Goal: Task Accomplishment & Management: Use online tool/utility

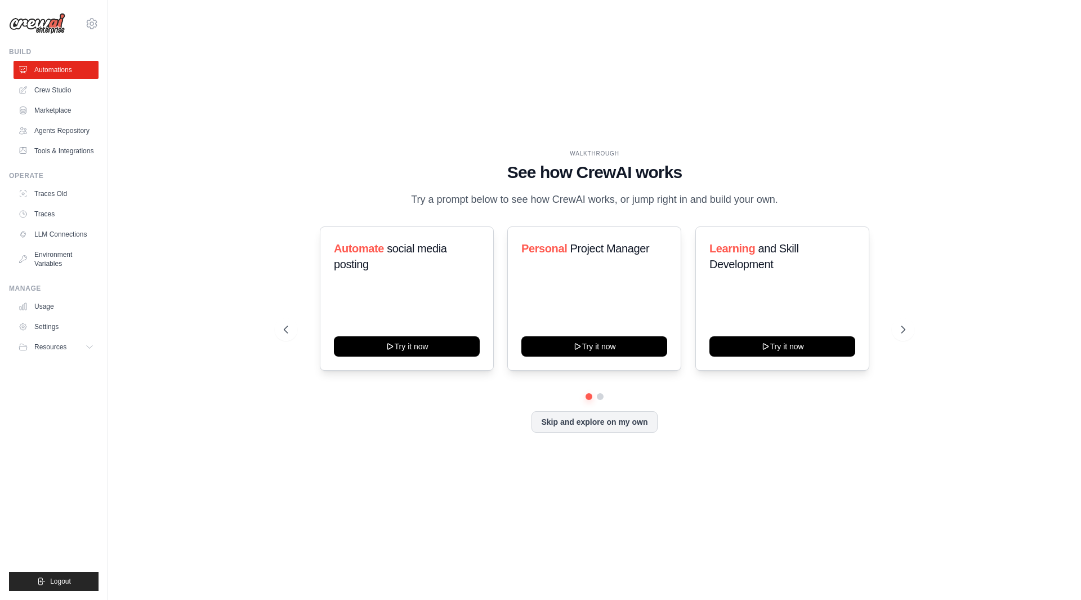
click at [748, 544] on div "WALKTHROUGH See how [PERSON_NAME] works Try a prompt below to see how [PERSON_N…" at bounding box center [594, 299] width 937 height 577
click at [88, 18] on icon at bounding box center [92, 24] width 14 height 14
click at [119, 72] on span "Settings" at bounding box center [140, 69] width 89 height 11
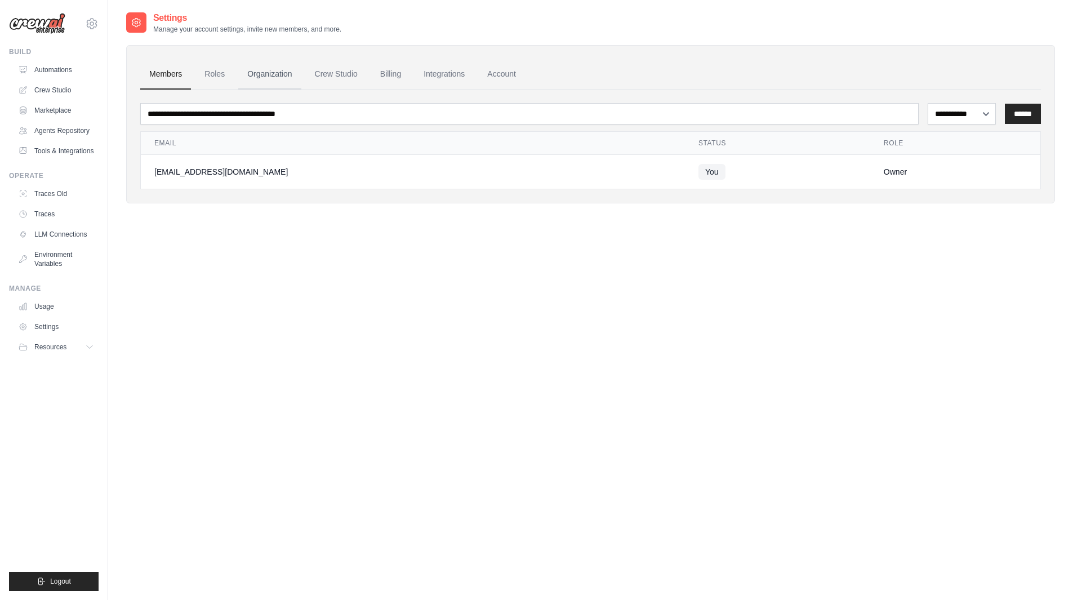
click at [289, 73] on link "Organization" at bounding box center [269, 74] width 63 height 30
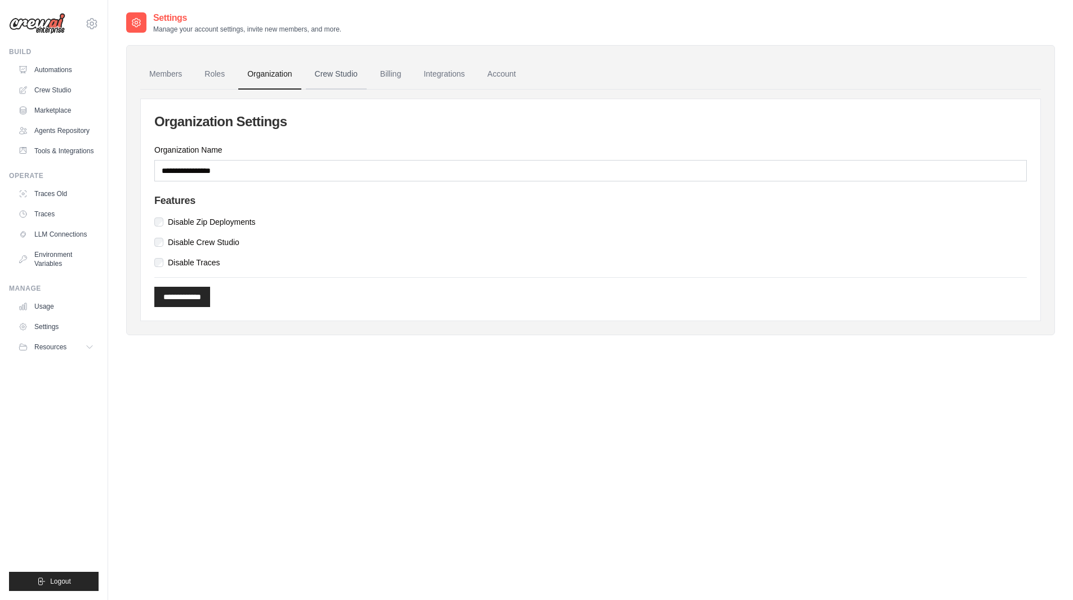
click at [340, 71] on link "Crew Studio" at bounding box center [336, 74] width 61 height 30
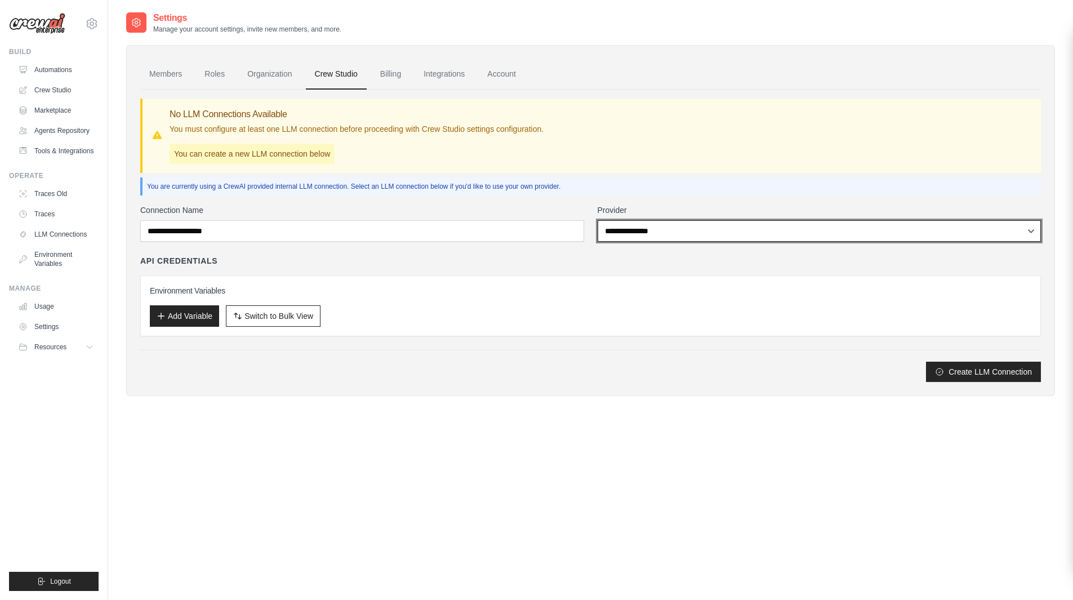
click at [625, 232] on select "**********" at bounding box center [819, 230] width 444 height 21
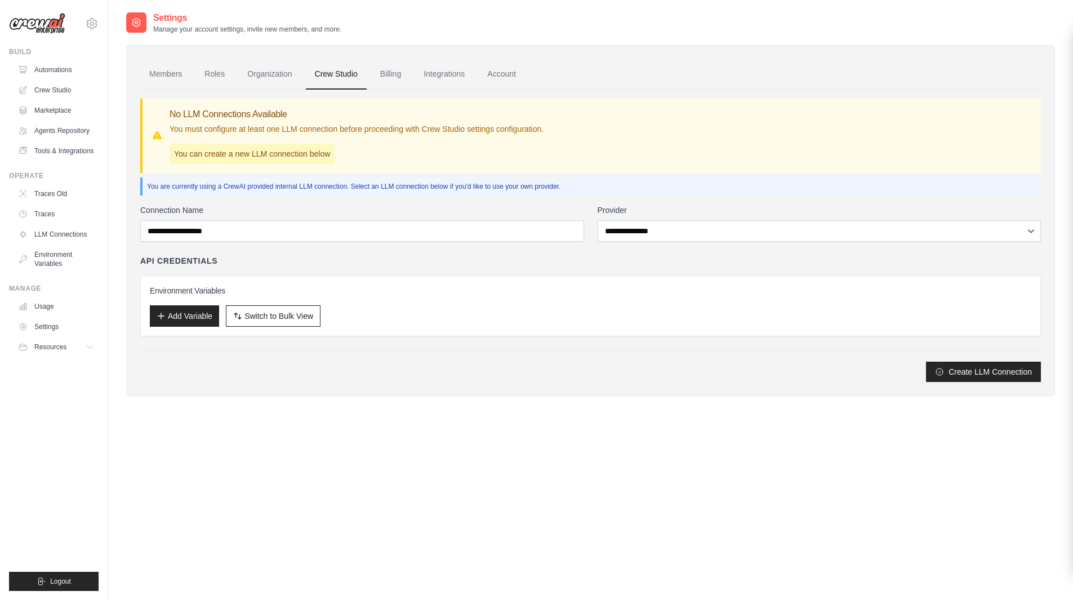
click at [503, 337] on div "**********" at bounding box center [590, 292] width 900 height 177
click at [452, 70] on link "Integrations" at bounding box center [443, 74] width 59 height 30
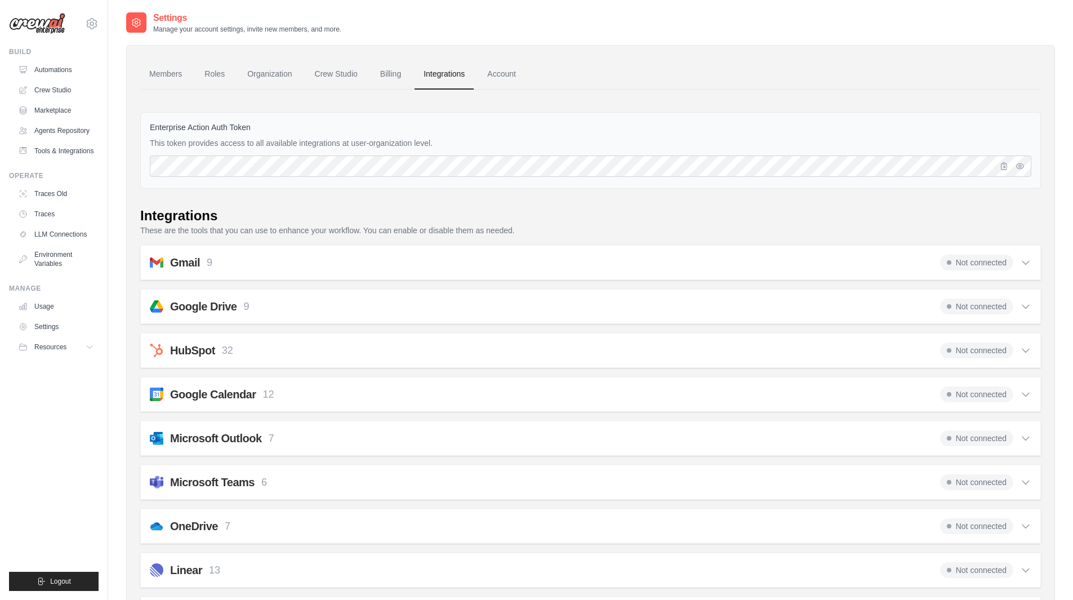
click at [499, 72] on link "Account" at bounding box center [501, 74] width 47 height 30
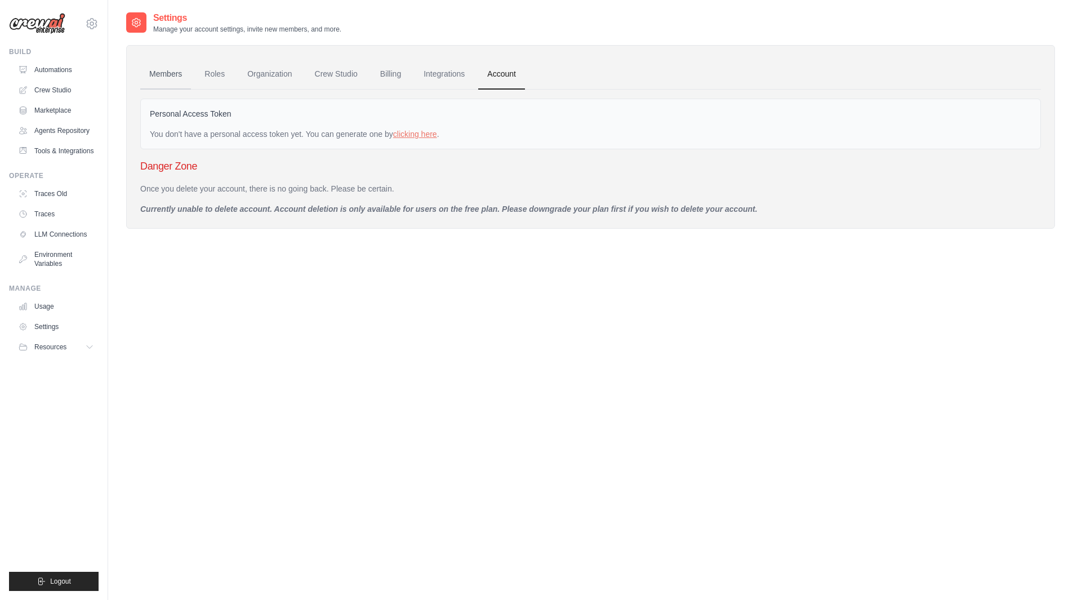
click at [167, 67] on link "Members" at bounding box center [165, 74] width 51 height 30
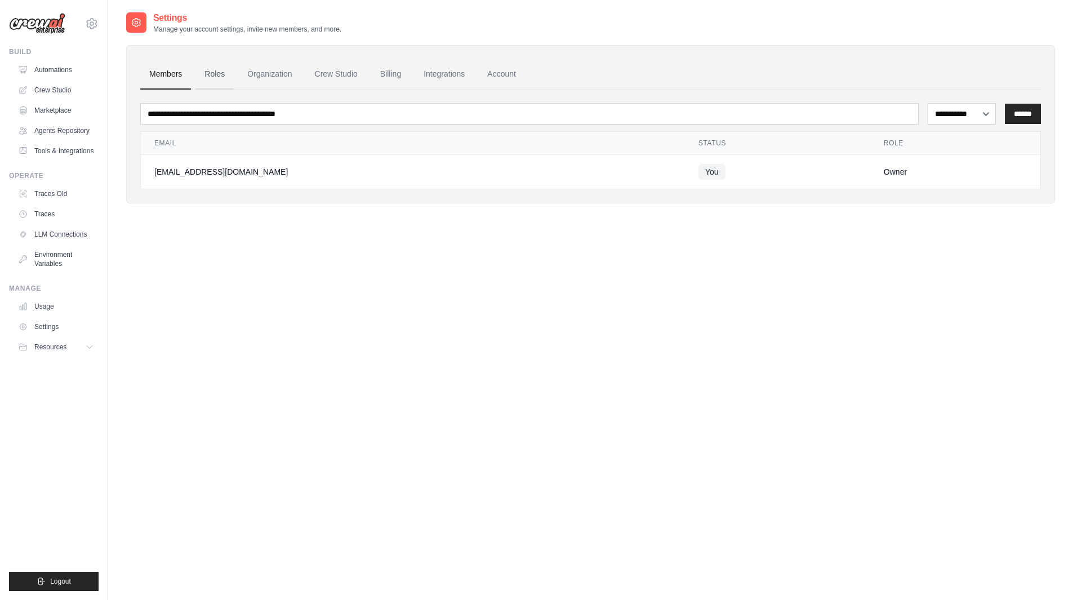
click at [214, 73] on link "Roles" at bounding box center [214, 74] width 38 height 30
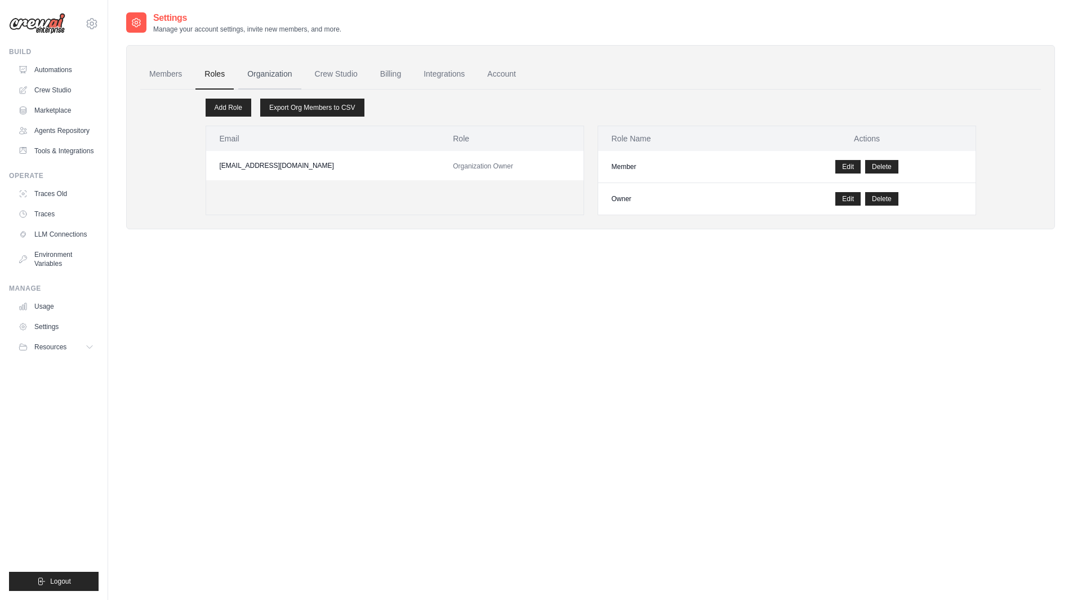
click at [265, 75] on link "Organization" at bounding box center [269, 74] width 63 height 30
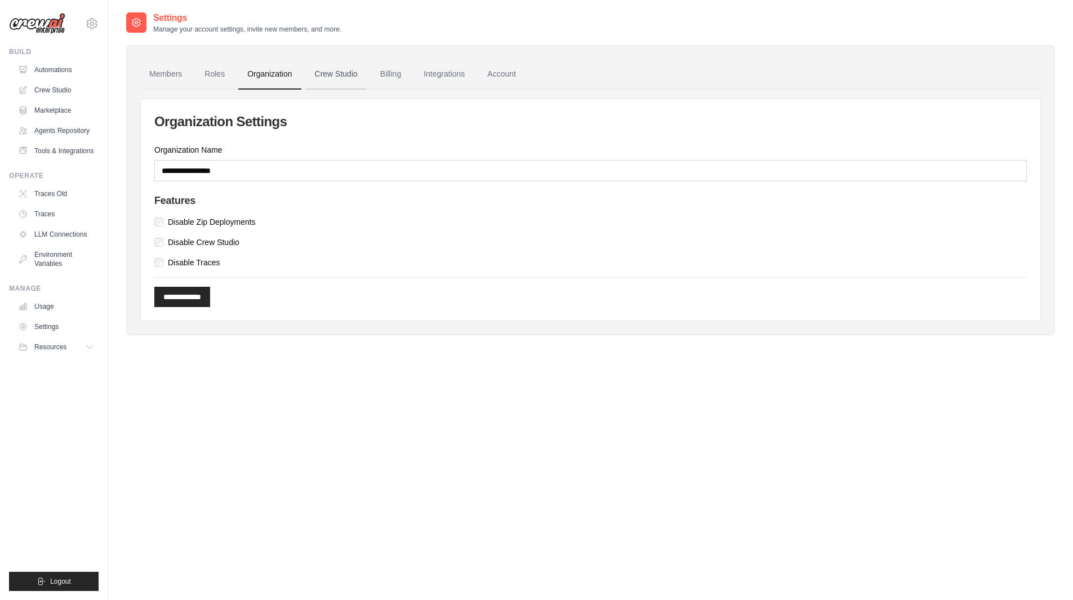
click at [338, 78] on link "Crew Studio" at bounding box center [336, 74] width 61 height 30
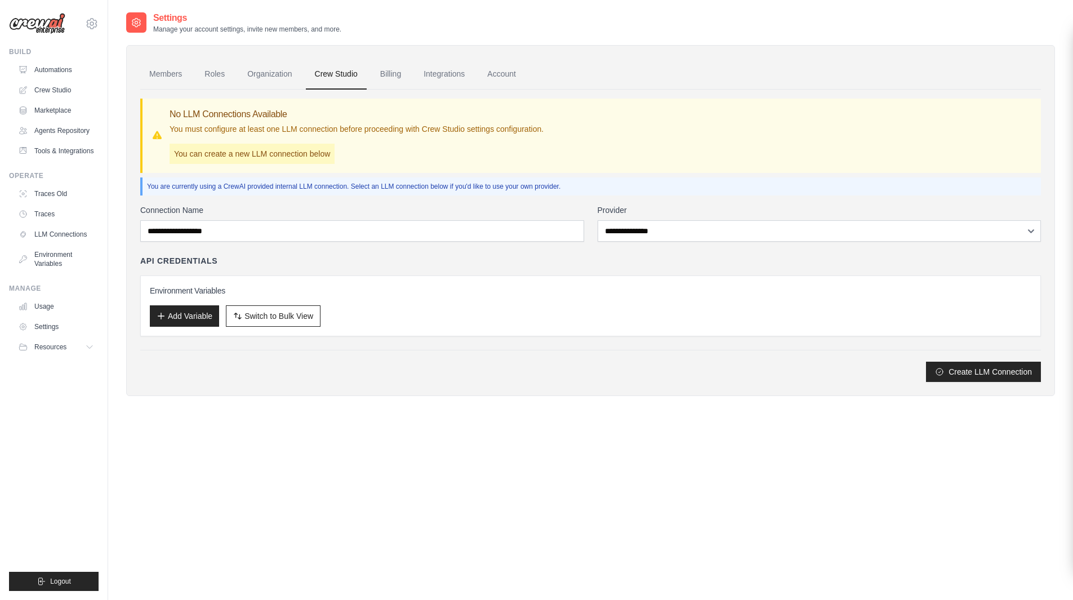
click at [381, 72] on link "Billing" at bounding box center [390, 74] width 39 height 30
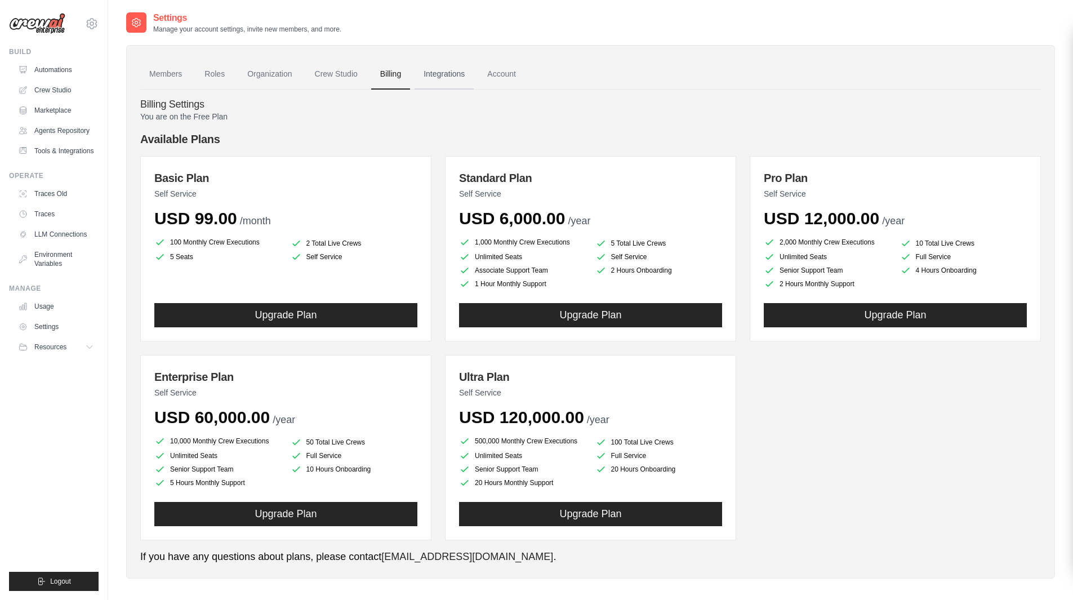
click at [446, 72] on link "Integrations" at bounding box center [443, 74] width 59 height 30
click at [54, 329] on link "Settings" at bounding box center [57, 327] width 85 height 18
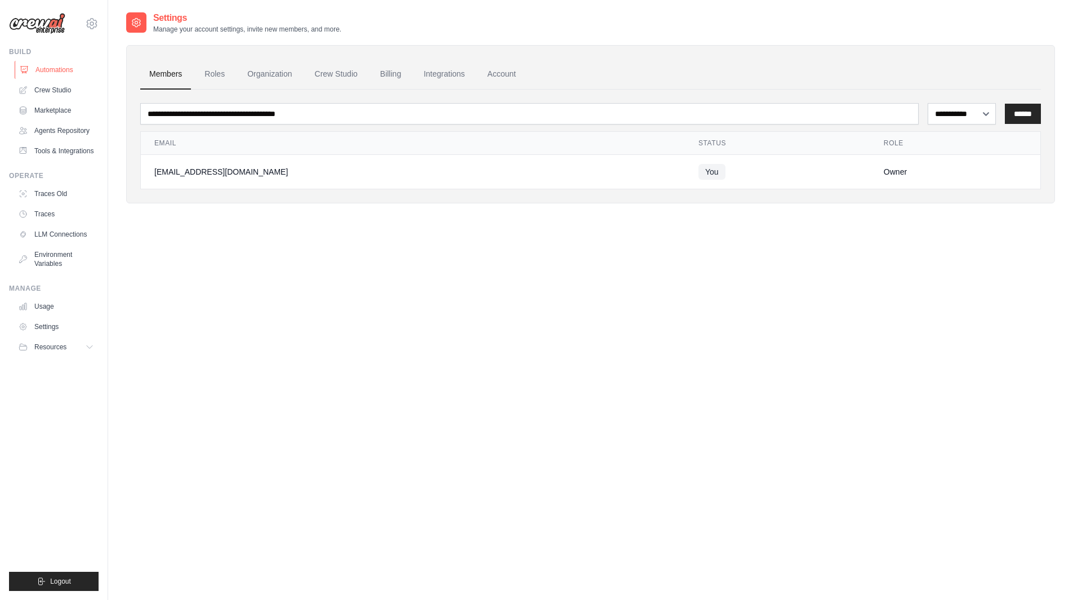
click at [62, 73] on link "Automations" at bounding box center [57, 70] width 85 height 18
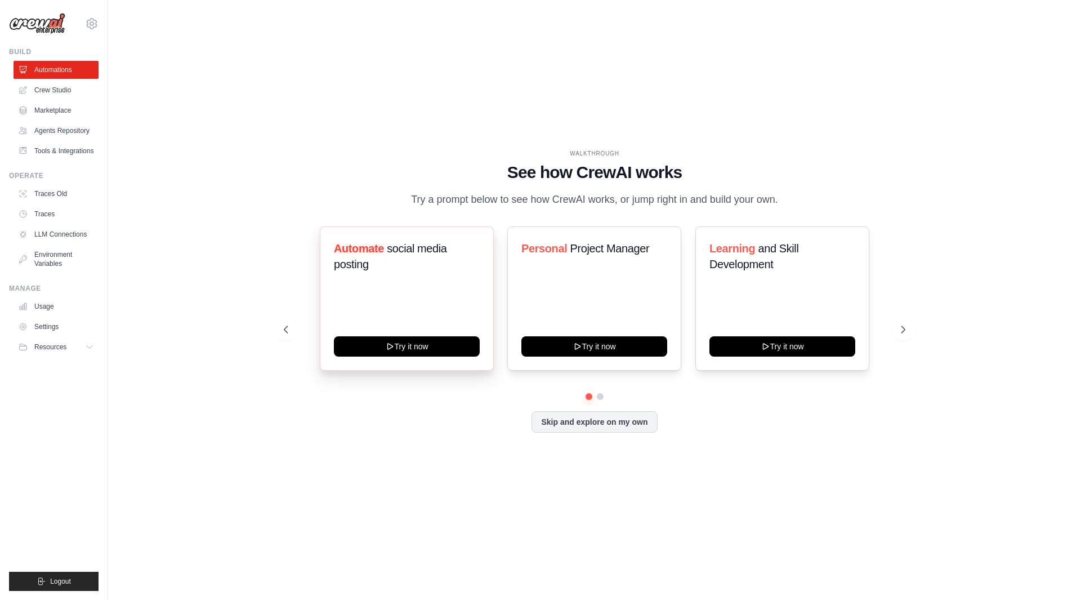
click at [385, 314] on div "Automate social media posting Try it now" at bounding box center [407, 298] width 174 height 144
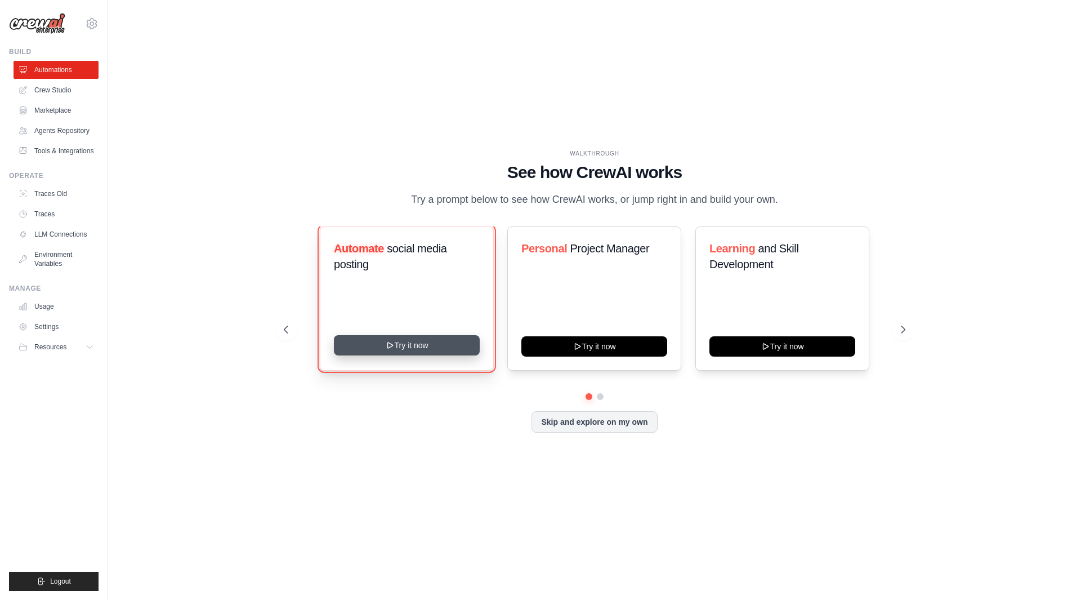
click at [390, 344] on icon at bounding box center [390, 345] width 9 height 9
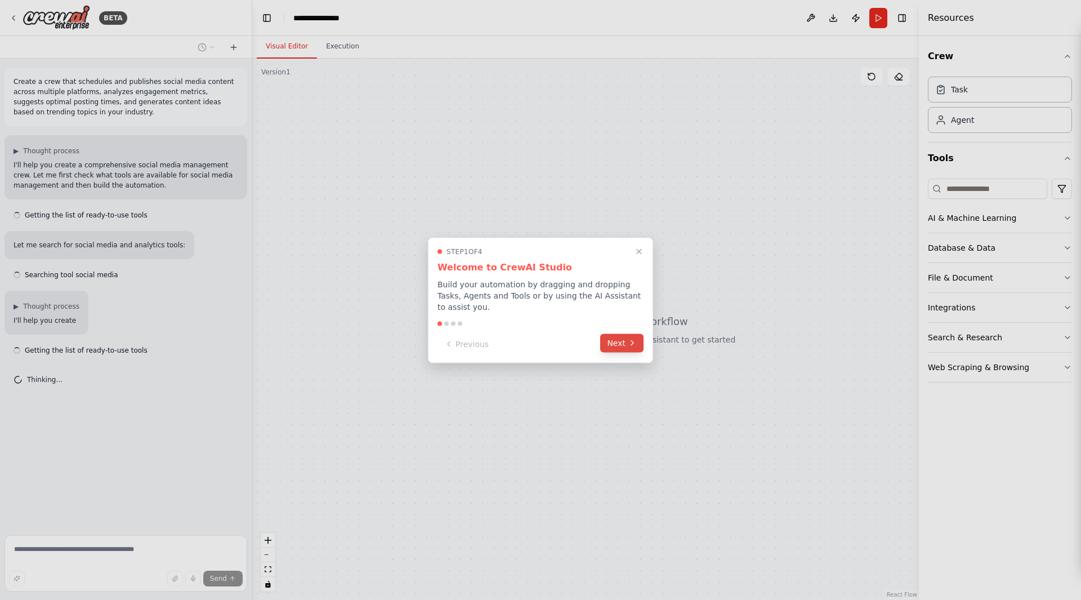
click at [618, 338] on button "Next" at bounding box center [621, 342] width 43 height 19
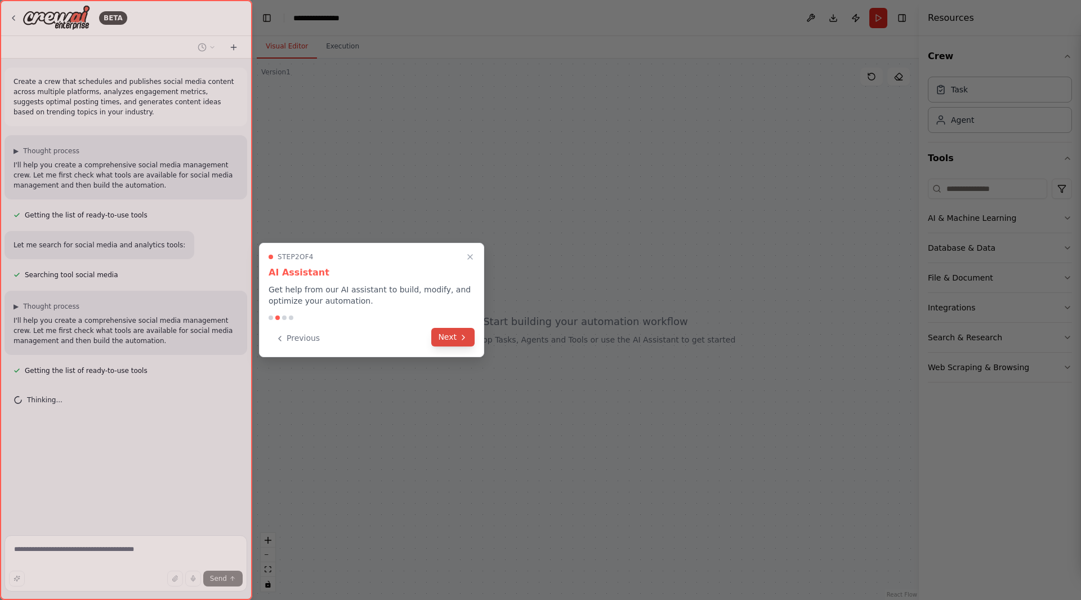
click at [469, 331] on button "Next" at bounding box center [452, 337] width 43 height 19
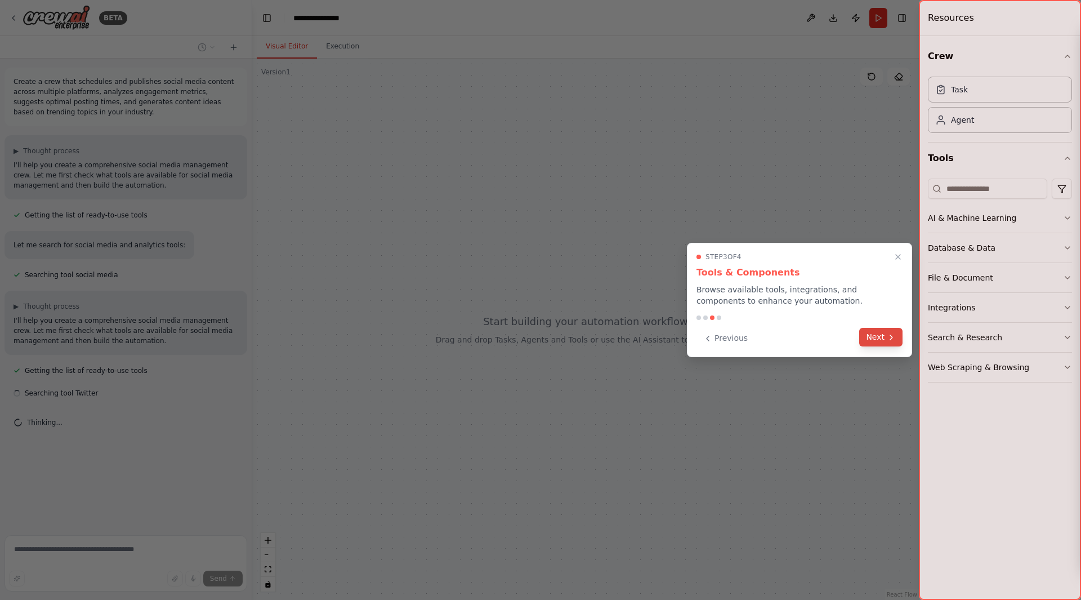
click at [878, 344] on button "Next" at bounding box center [880, 337] width 43 height 19
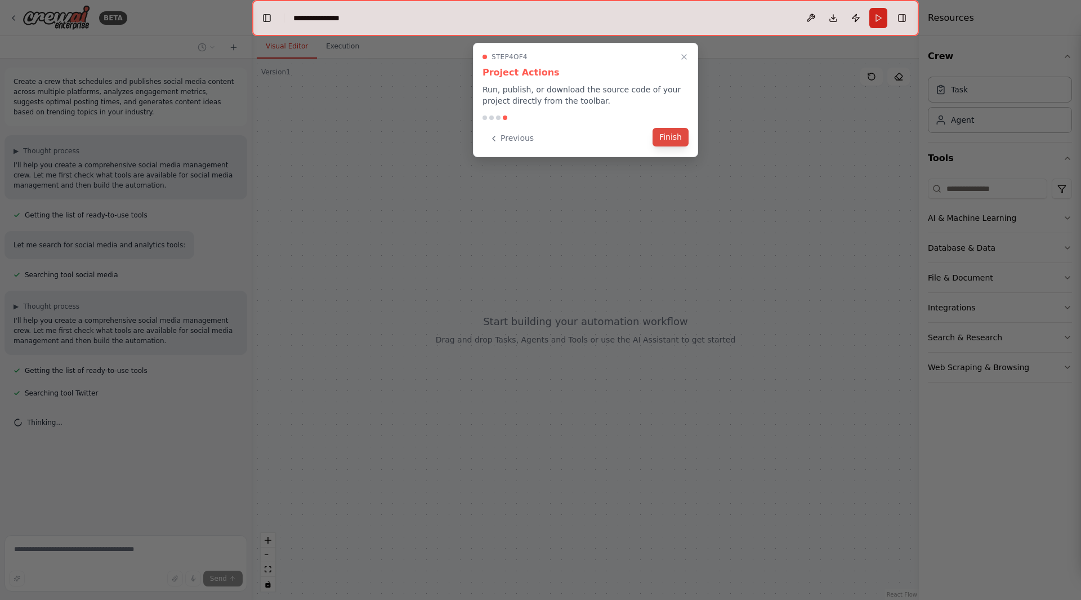
click at [676, 140] on button "Finish" at bounding box center [671, 137] width 36 height 19
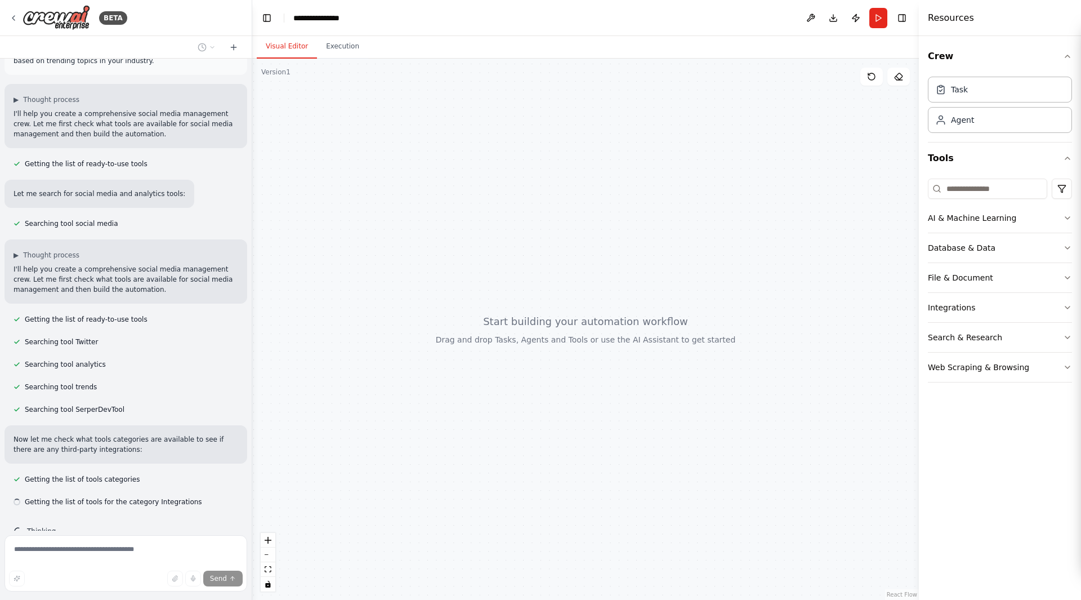
scroll to position [74, 0]
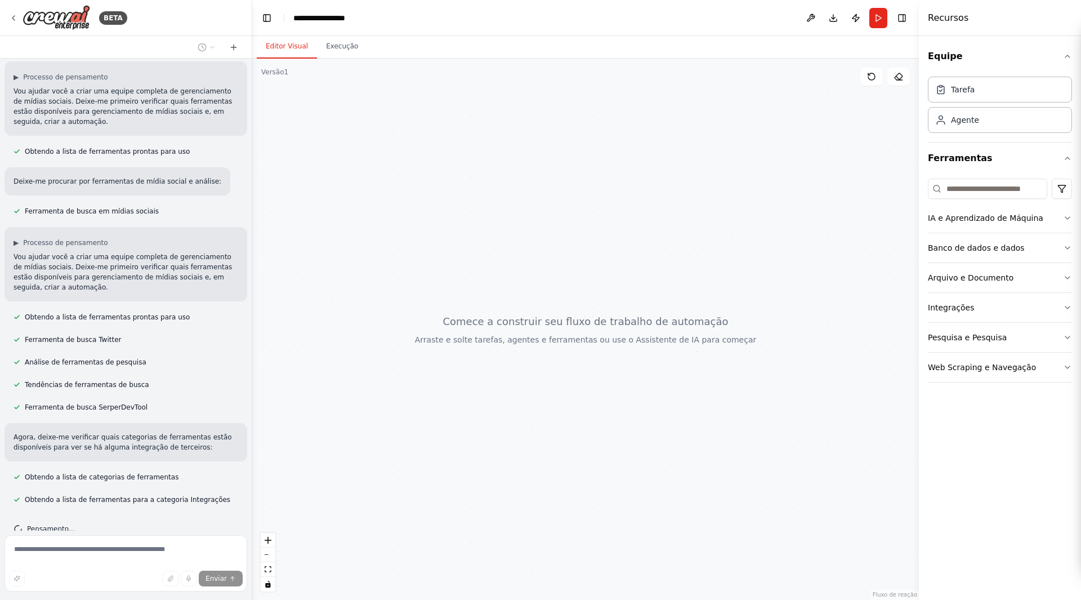
click at [419, 156] on div at bounding box center [585, 329] width 667 height 541
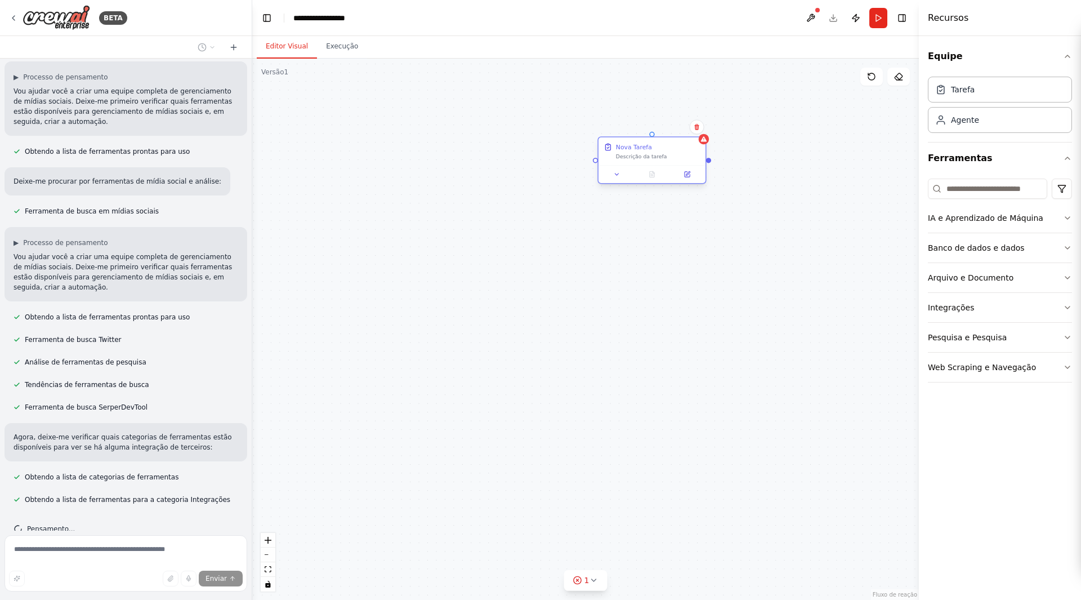
drag, startPoint x: 713, startPoint y: 174, endPoint x: 514, endPoint y: 176, distance: 199.4
click at [599, 176] on div at bounding box center [652, 174] width 107 height 18
click at [524, 162] on font "Descrição da tarefa" at bounding box center [510, 165] width 51 height 6
click at [480, 186] on button at bounding box center [486, 183] width 30 height 11
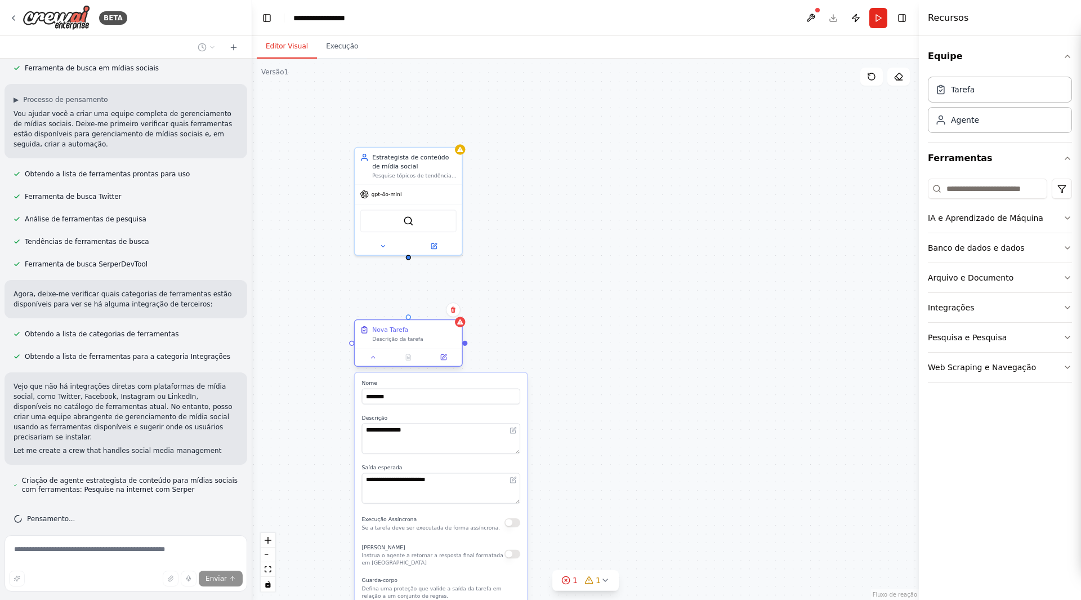
scroll to position [217, 0]
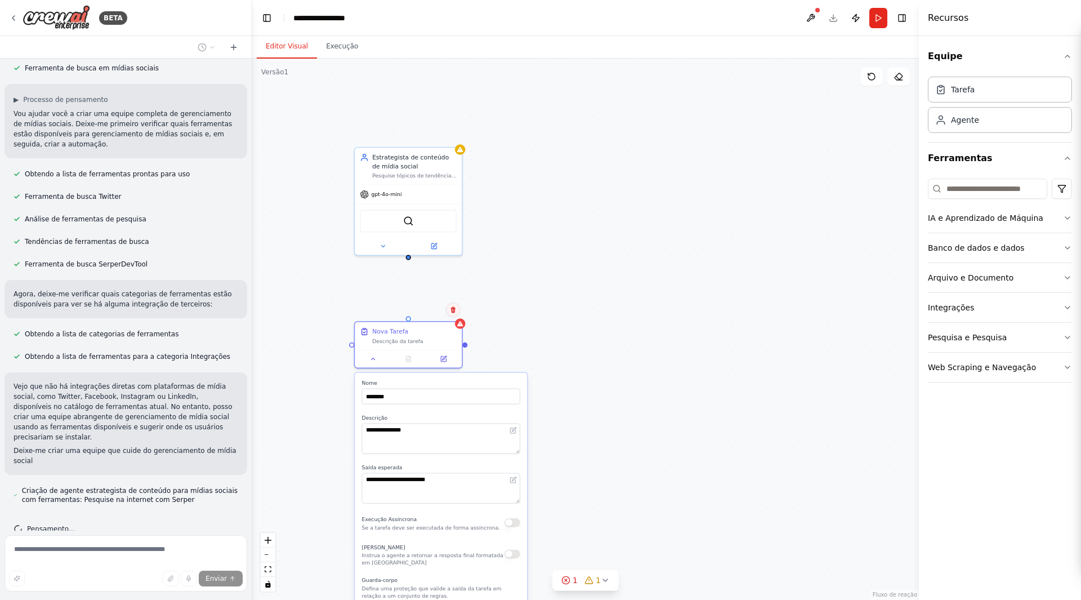
click at [452, 314] on button at bounding box center [453, 309] width 15 height 15
click at [417, 306] on font "Confirmar" at bounding box center [418, 310] width 34 height 8
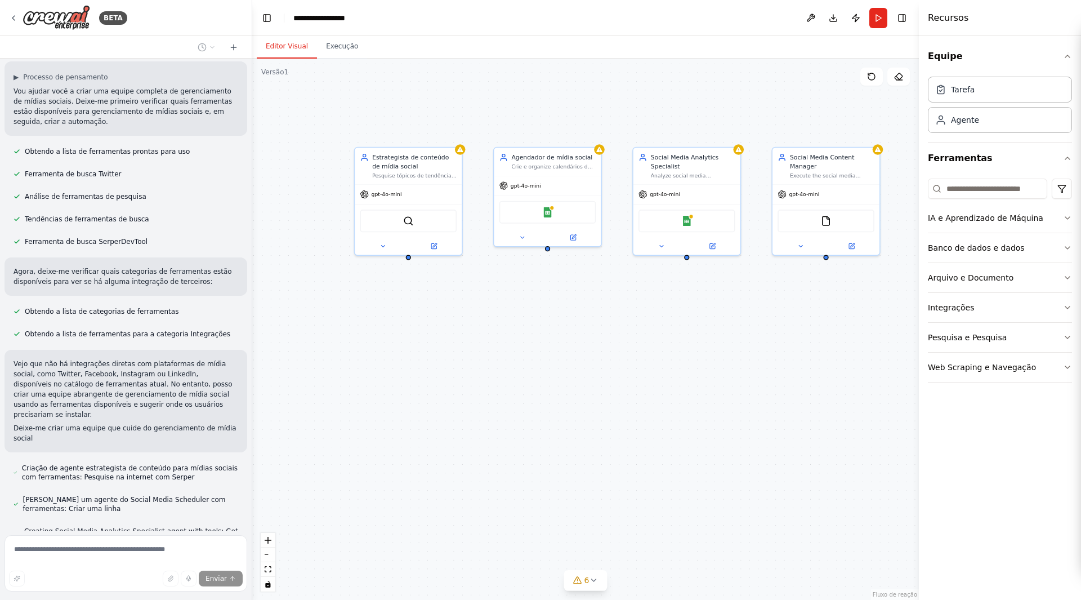
scroll to position [311, 0]
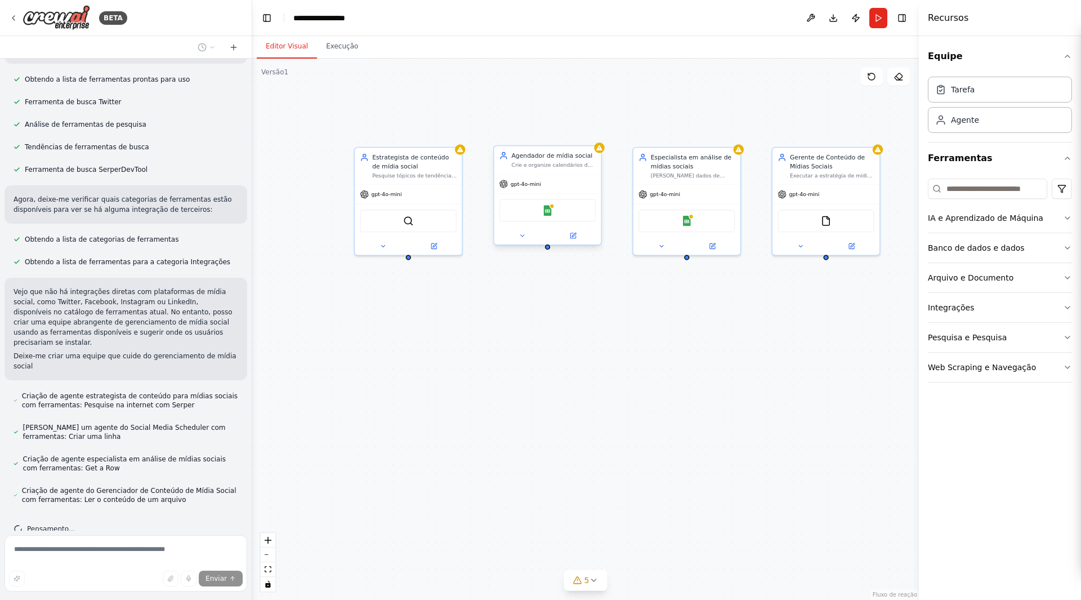
click at [537, 163] on font "Crie e organize calendários de conteúdo para mídias sociais, agende postagens p…" at bounding box center [552, 199] width 82 height 75
click at [519, 229] on div at bounding box center [547, 235] width 107 height 17
click at [524, 240] on button at bounding box center [522, 235] width 49 height 11
click at [574, 413] on button "Configurações do LLM" at bounding box center [580, 415] width 158 height 16
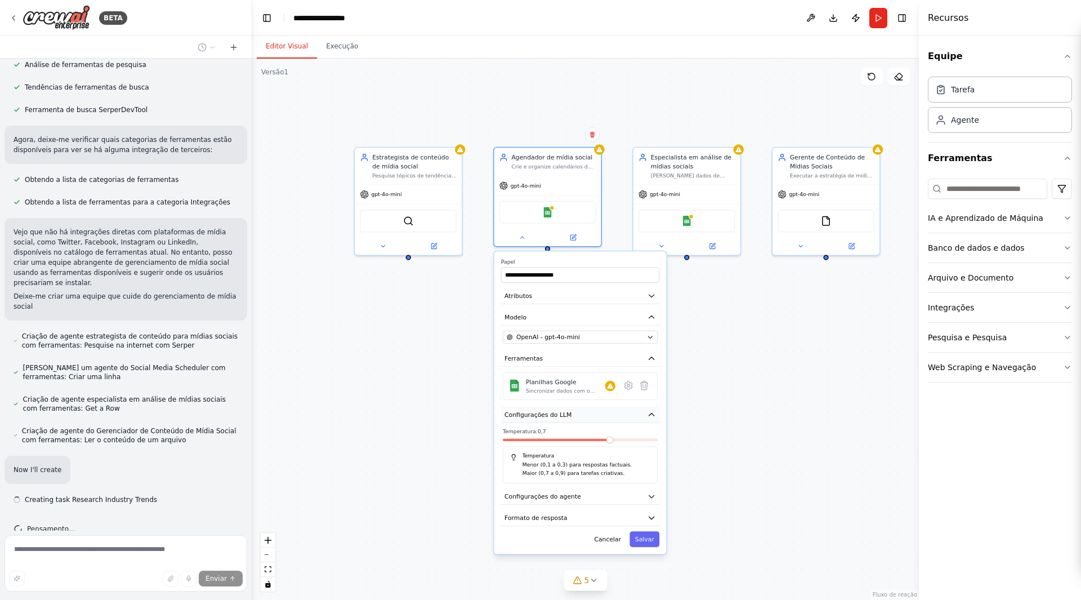
scroll to position [371, 0]
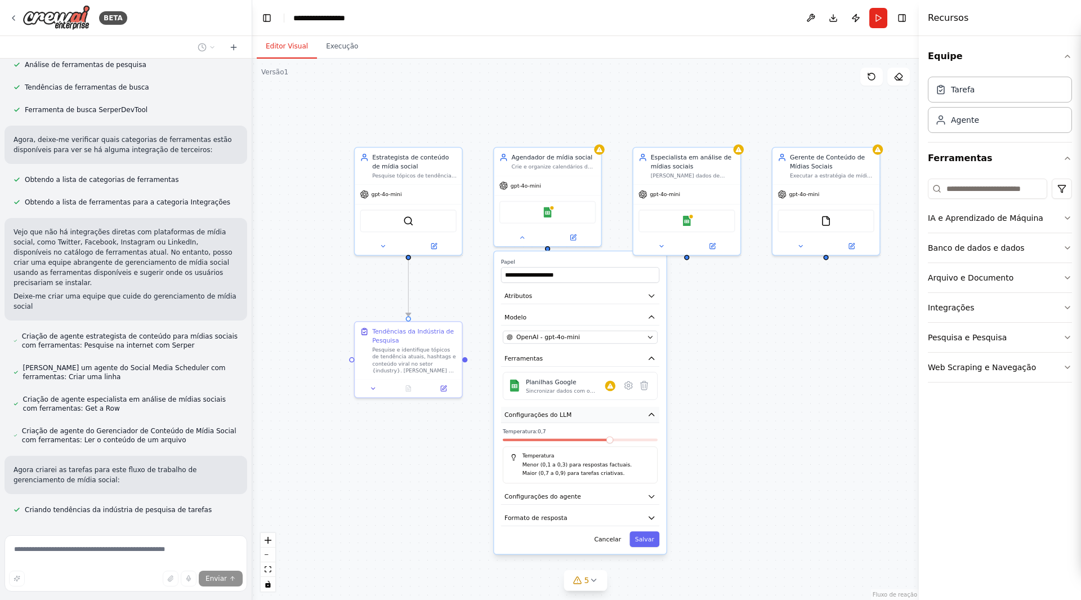
click at [574, 413] on button "Configurações do LLM" at bounding box center [580, 415] width 158 height 16
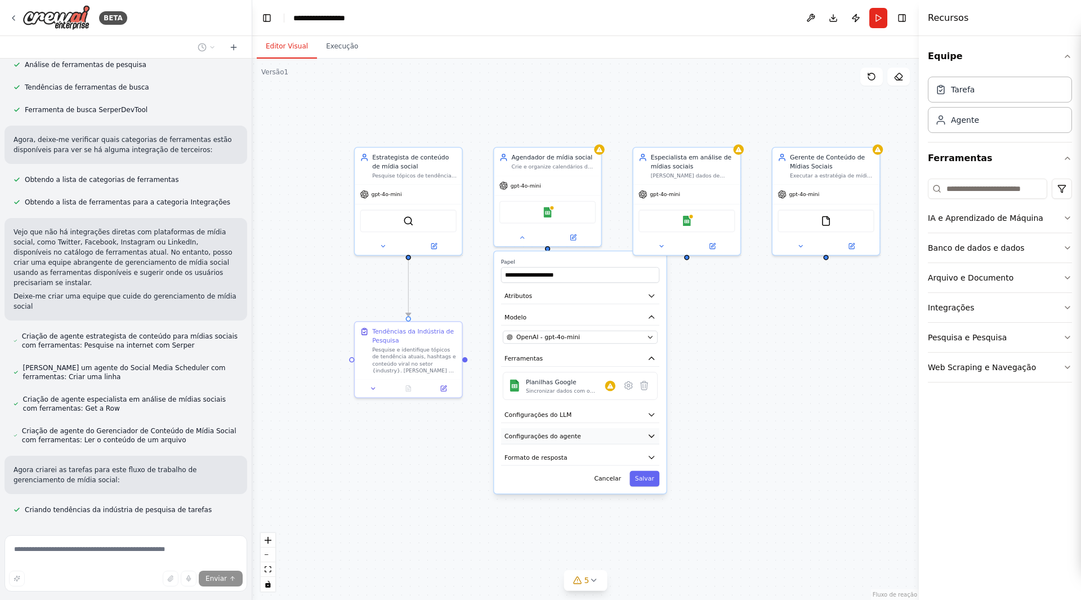
click at [577, 437] on button "Configurações do agente" at bounding box center [580, 436] width 158 height 16
click at [577, 436] on button "Configurações do agente" at bounding box center [580, 436] width 158 height 16
click at [575, 463] on button "Formato de resposta" at bounding box center [580, 457] width 158 height 16
click at [556, 273] on input "**********" at bounding box center [580, 275] width 158 height 16
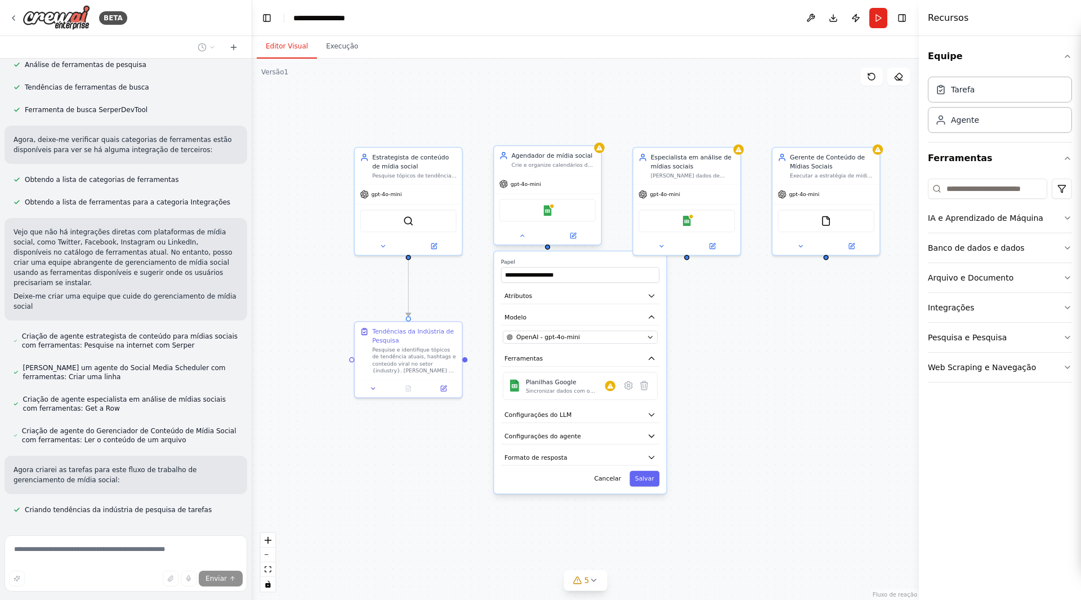
click at [570, 171] on div "Agendador de mídia social Crie e organize calendários de conteúdo para mídias s…" at bounding box center [547, 160] width 107 height 28
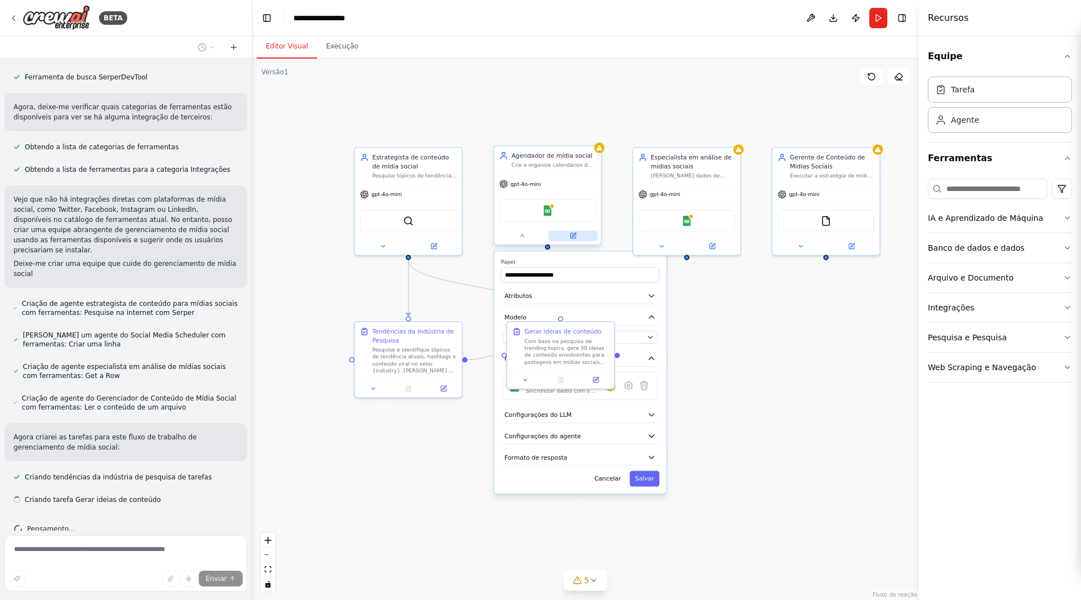
click at [572, 238] on icon at bounding box center [572, 235] width 5 height 5
click at [694, 377] on div ".deletable-edge-delete-btn { width: 20px; height: 20px; border: 0px solid #ffff…" at bounding box center [585, 329] width 667 height 541
click at [616, 476] on font "Cancelar" at bounding box center [607, 478] width 27 height 7
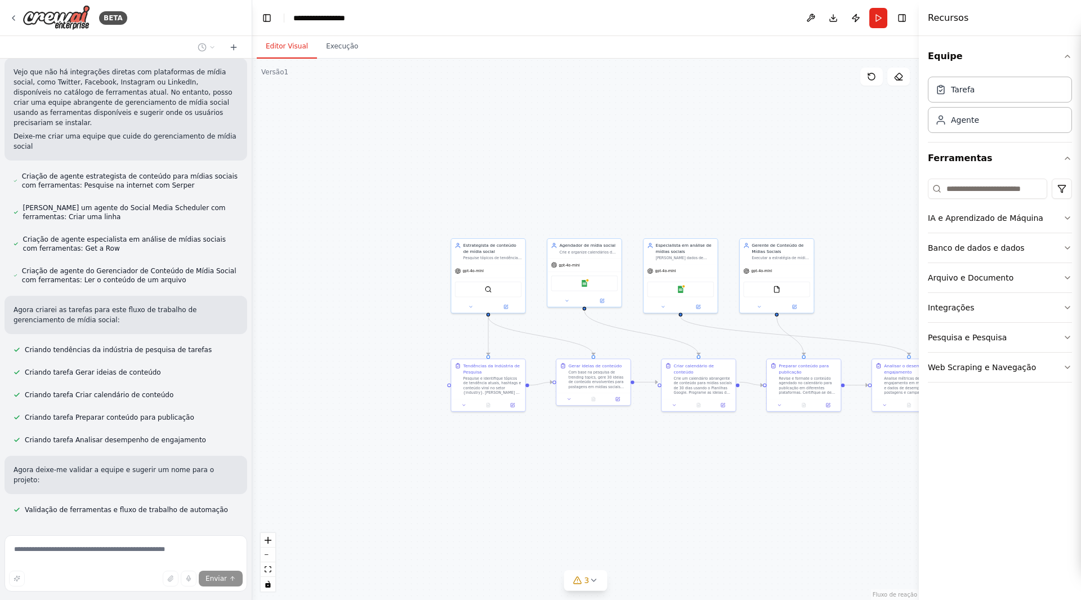
scroll to position [554, 0]
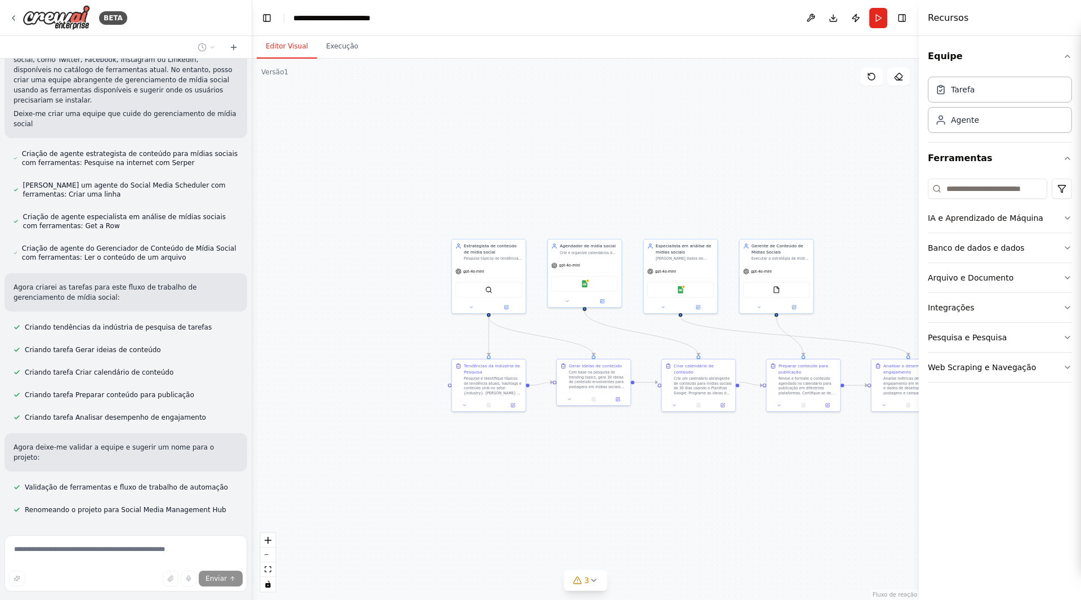
click at [732, 140] on div ".deletable-edge-delete-btn { width: 20px; height: 20px; border: 0px solid #ffff…" at bounding box center [585, 329] width 667 height 541
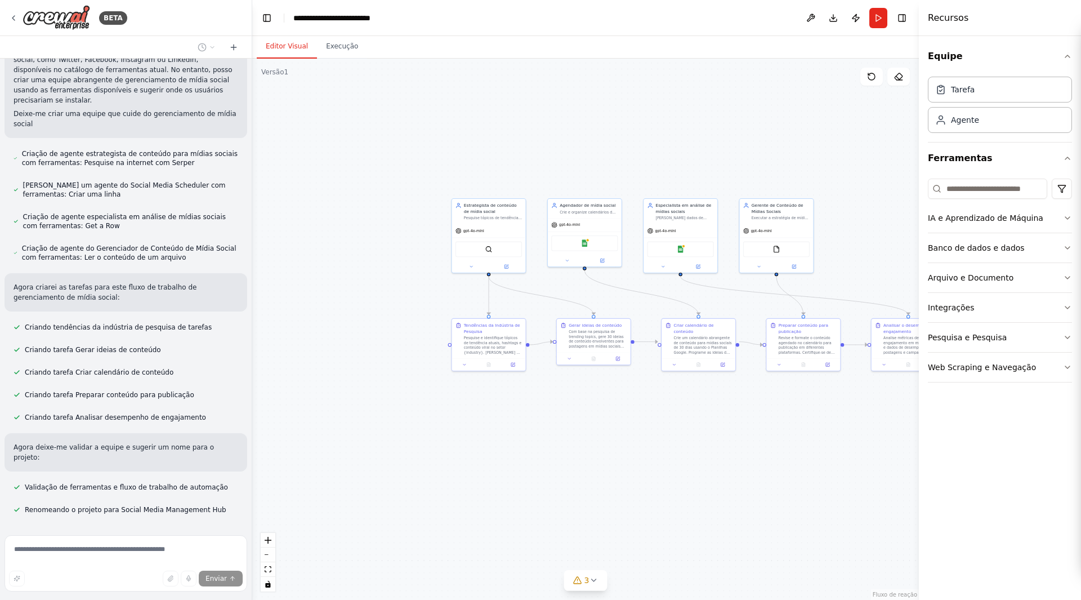
drag, startPoint x: 286, startPoint y: 220, endPoint x: 218, endPoint y: 145, distance: 100.5
click at [218, 145] on div "BETA Crie uma equipe que agende e publique conteúdo de mídia social em várias p…" at bounding box center [540, 300] width 1081 height 600
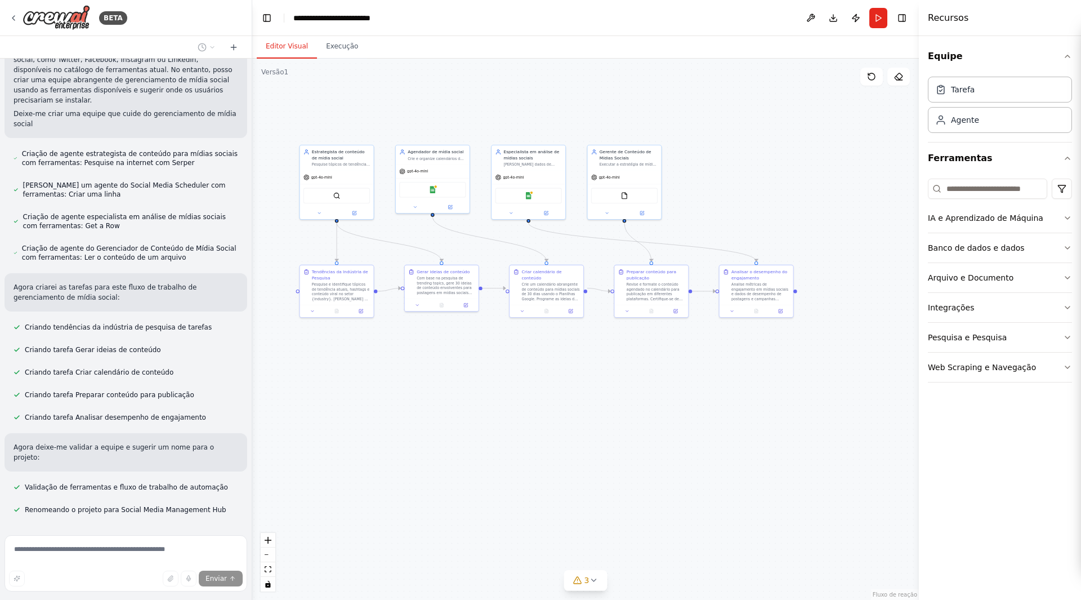
drag, startPoint x: 516, startPoint y: 430, endPoint x: 466, endPoint y: 413, distance: 52.9
click at [466, 413] on div ".deletable-edge-delete-btn { width: 20px; height: 20px; border: 0px solid #ffff…" at bounding box center [585, 329] width 667 height 541
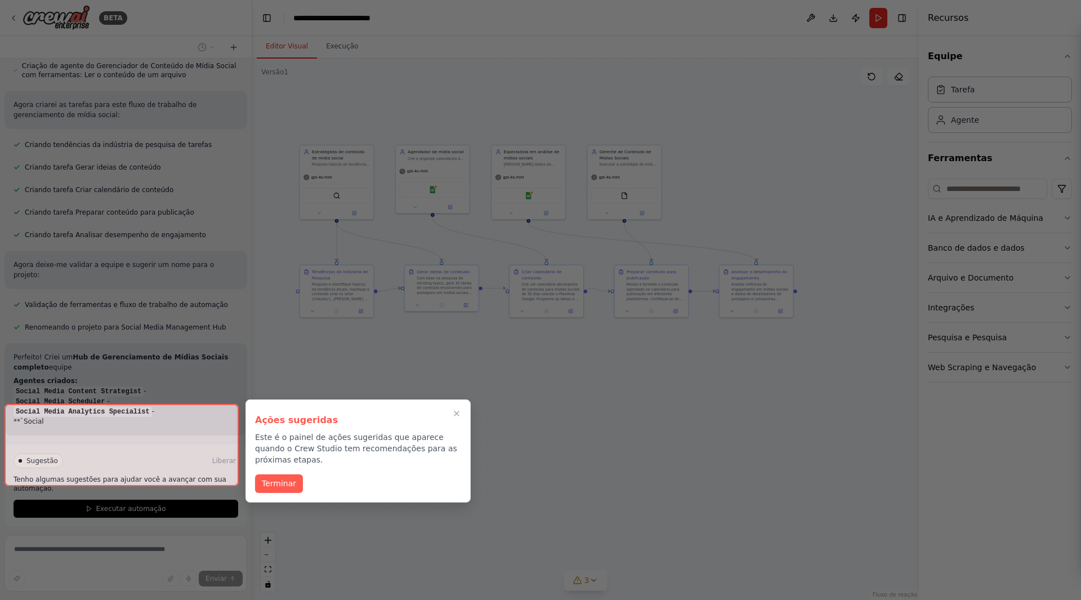
click at [114, 469] on div at bounding box center [122, 445] width 234 height 82
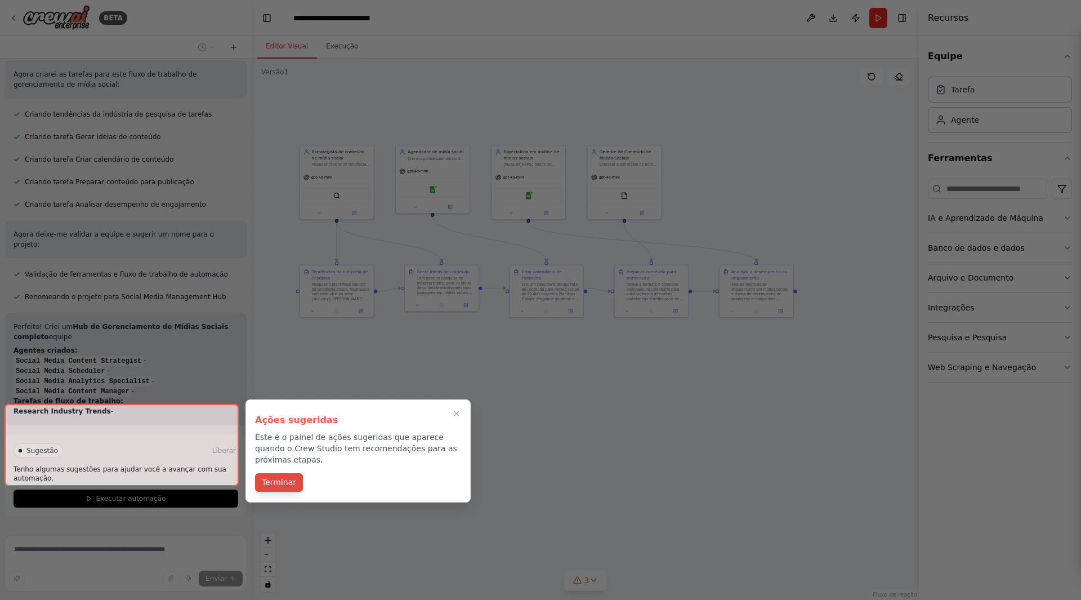
click at [283, 477] on button "Terminar" at bounding box center [279, 482] width 48 height 19
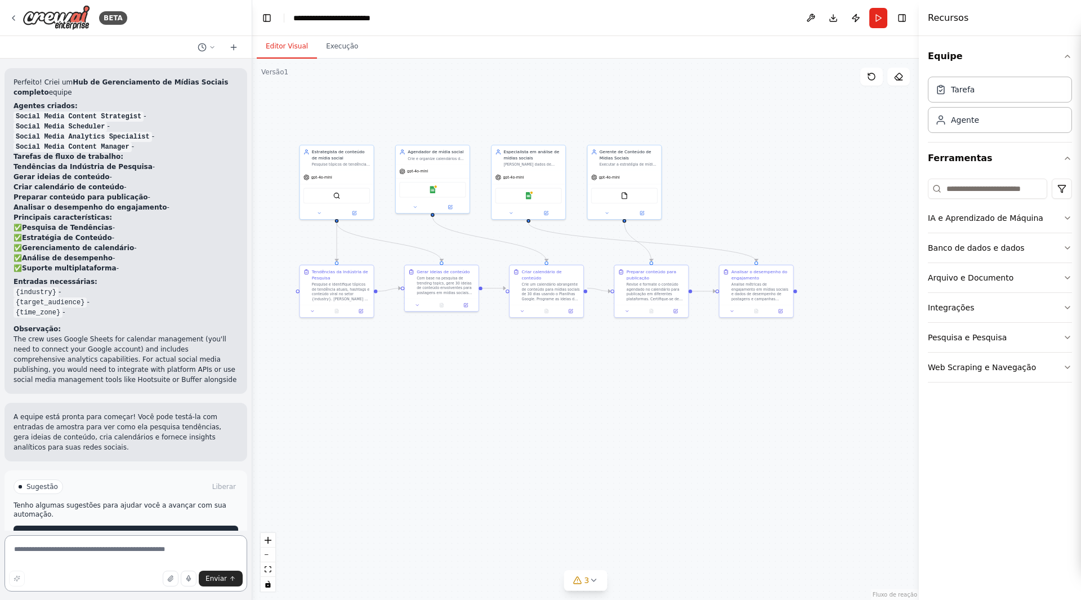
scroll to position [1001, 0]
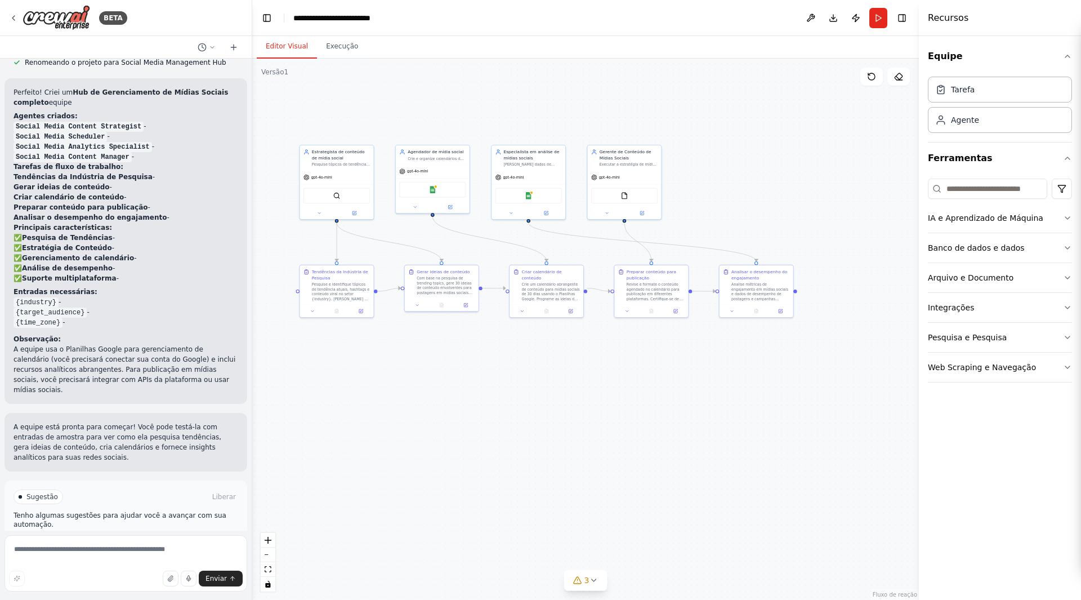
click at [150, 536] on button "Executar automação" at bounding box center [126, 545] width 225 height 18
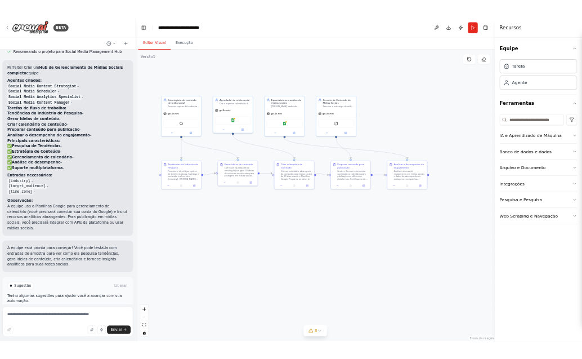
scroll to position [909, 0]
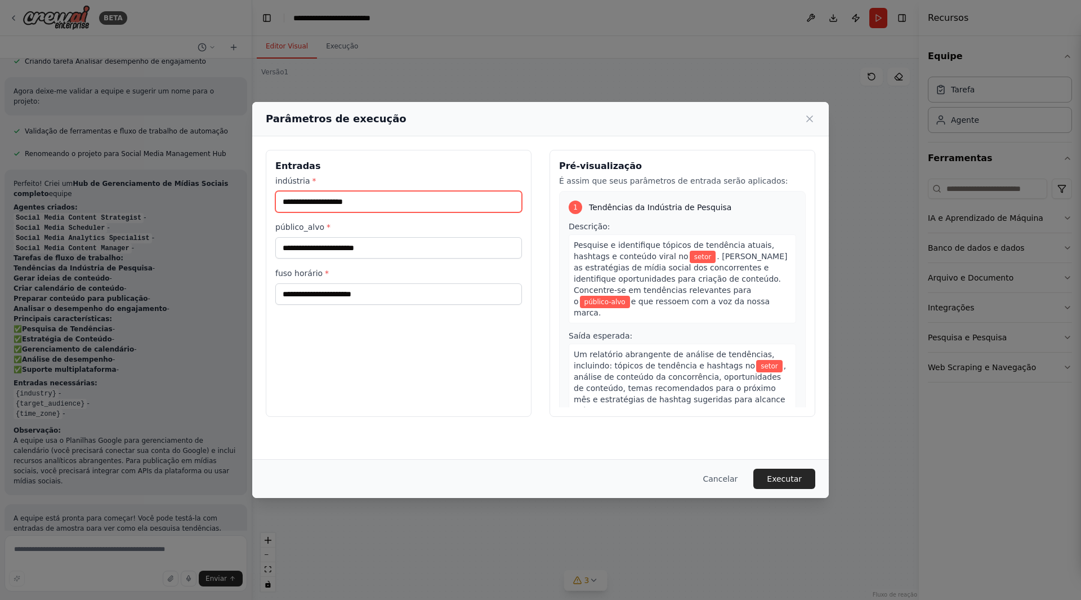
click at [348, 206] on input "indústria *" at bounding box center [398, 201] width 247 height 21
type input "*"
type input "**"
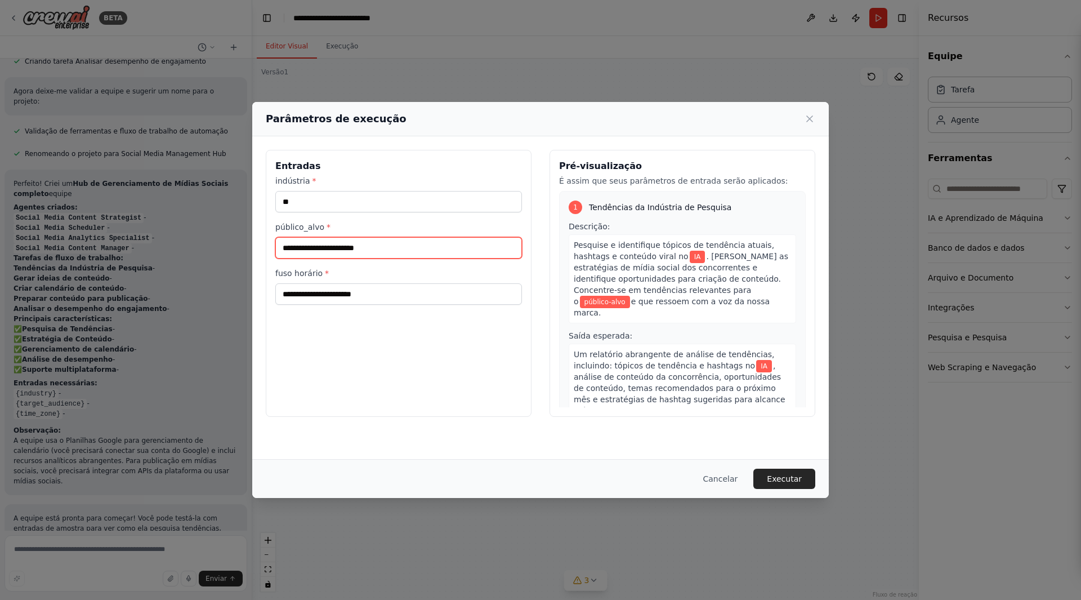
click at [344, 253] on input "público_alvo *" at bounding box center [398, 247] width 247 height 21
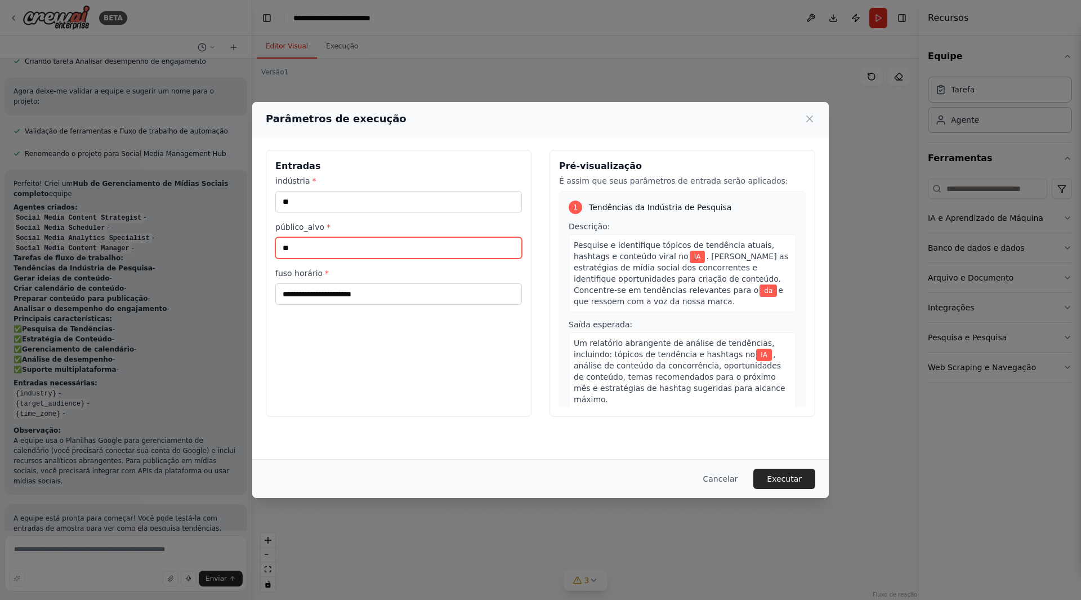
type input "*"
type input "**********"
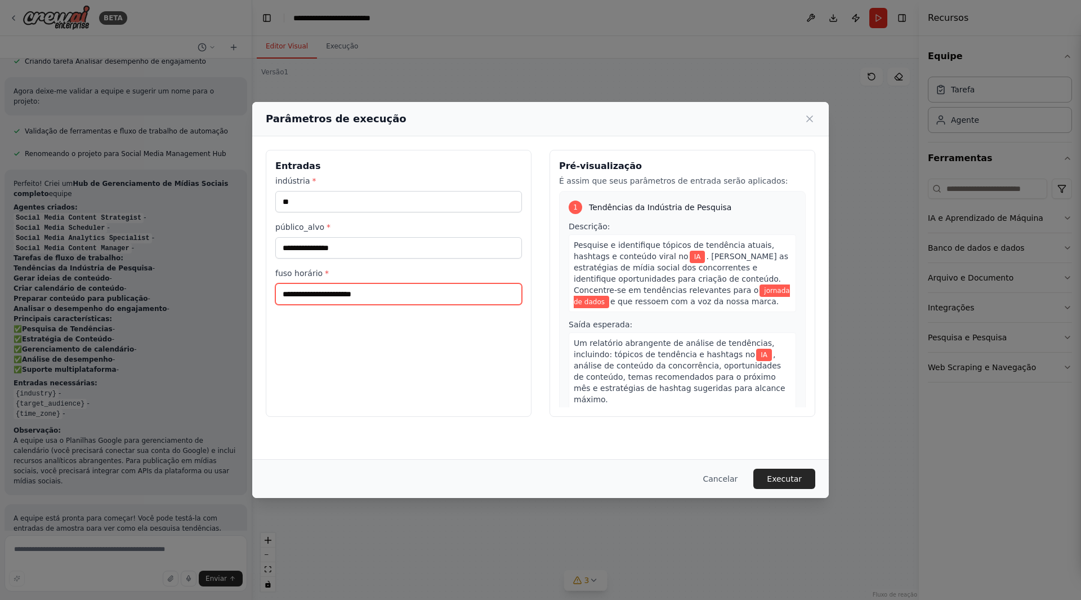
click at [344, 301] on input "fuso horário *" at bounding box center [398, 293] width 247 height 21
type input "*********"
click at [788, 483] on font "Executar" at bounding box center [784, 478] width 35 height 9
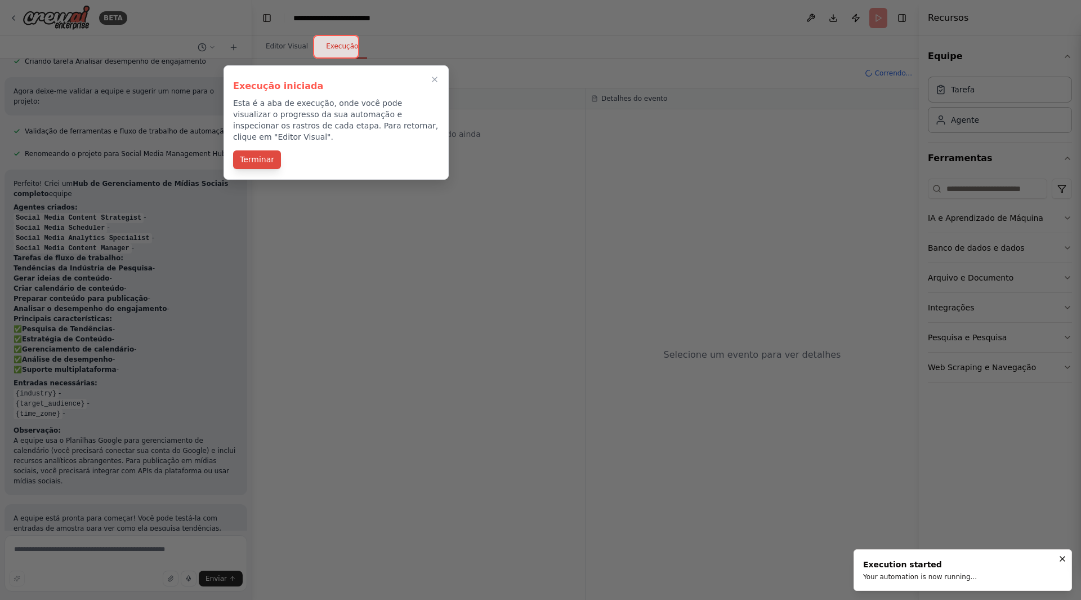
click at [258, 155] on font "Terminar" at bounding box center [257, 159] width 34 height 9
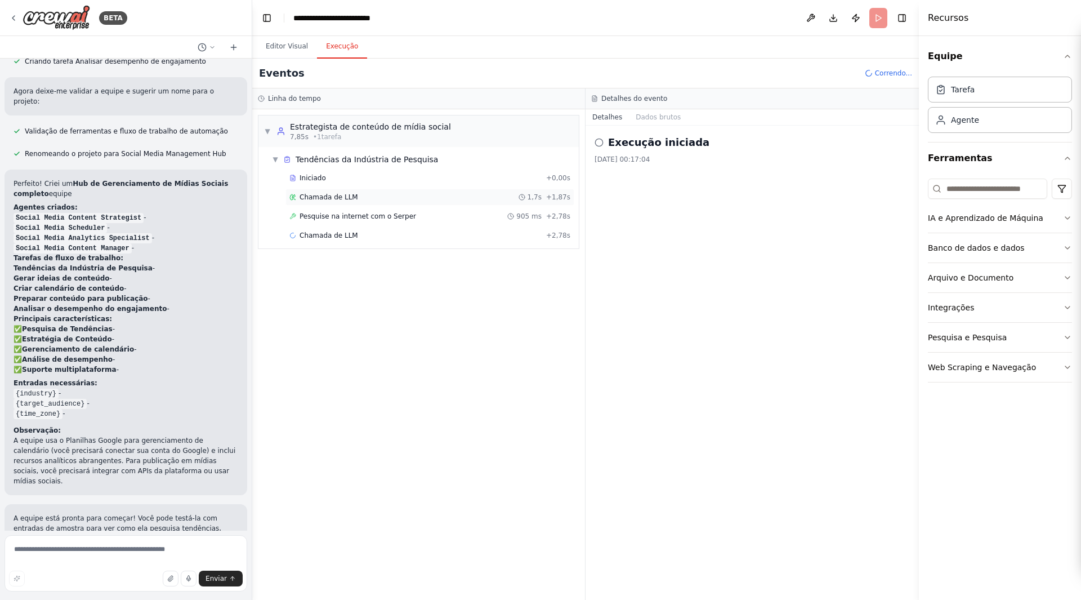
click at [322, 195] on font "Chamada de LLM" at bounding box center [329, 197] width 59 height 8
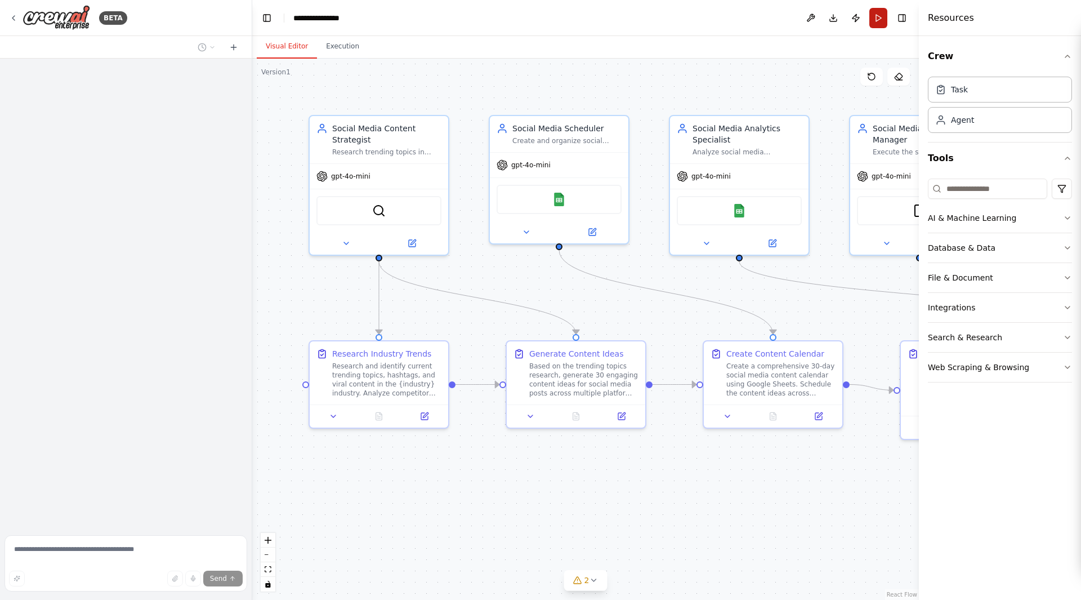
scroll to position [332, 0]
click at [873, 11] on button "Run" at bounding box center [878, 18] width 18 height 20
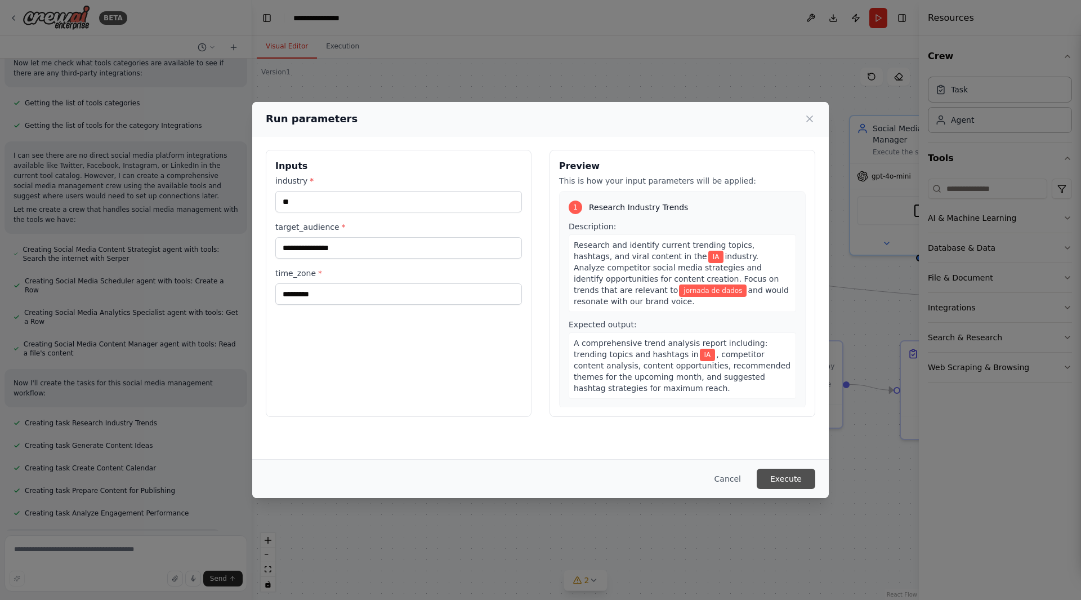
click at [783, 474] on button "Execute" at bounding box center [786, 479] width 59 height 20
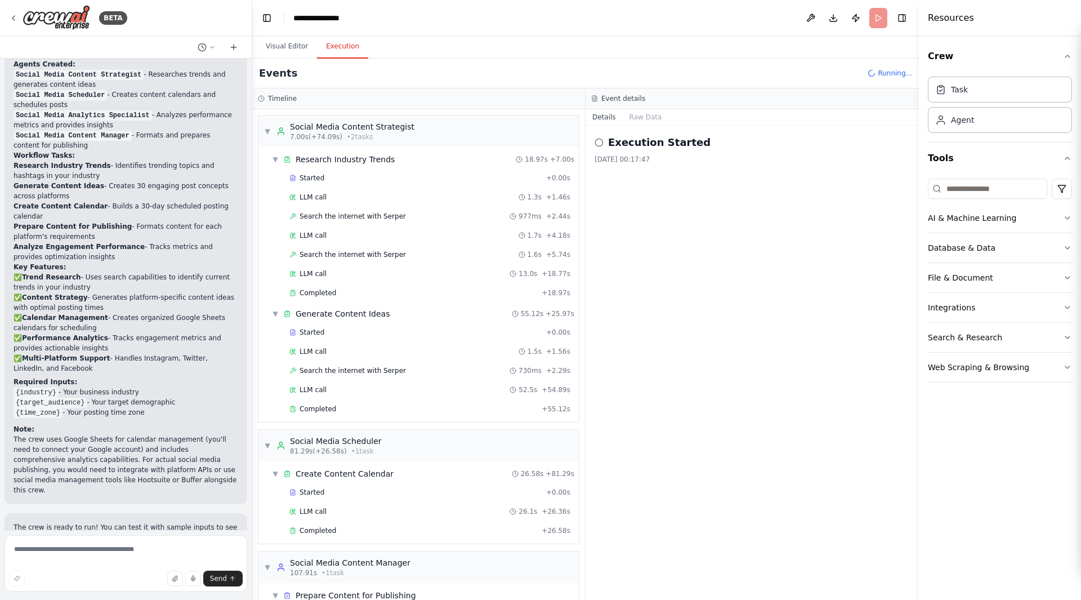
scroll to position [538, 0]
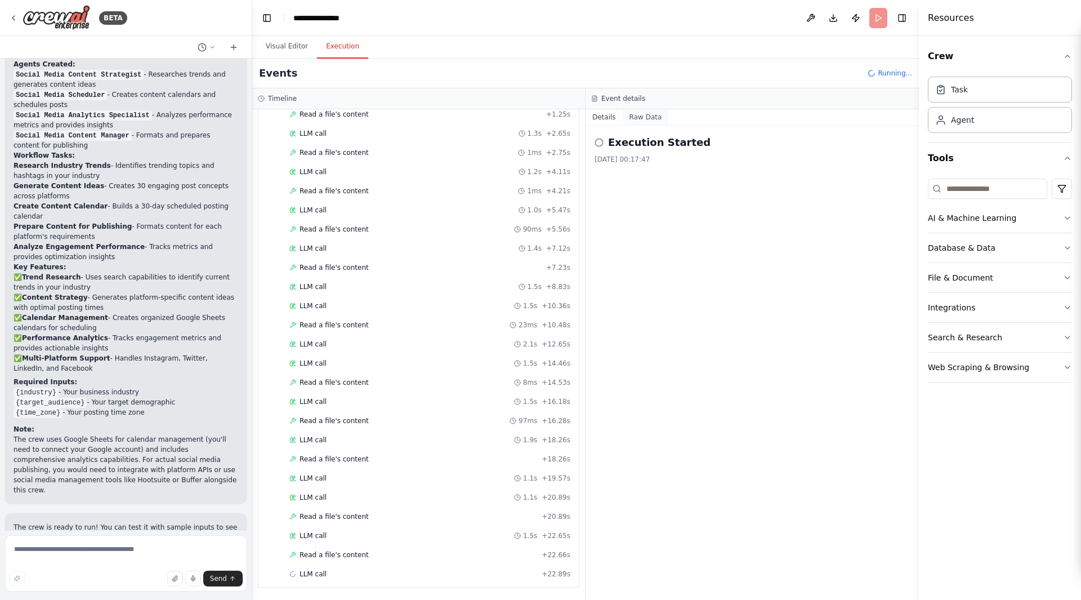
click at [639, 112] on button "Raw Data" at bounding box center [646, 117] width 46 height 16
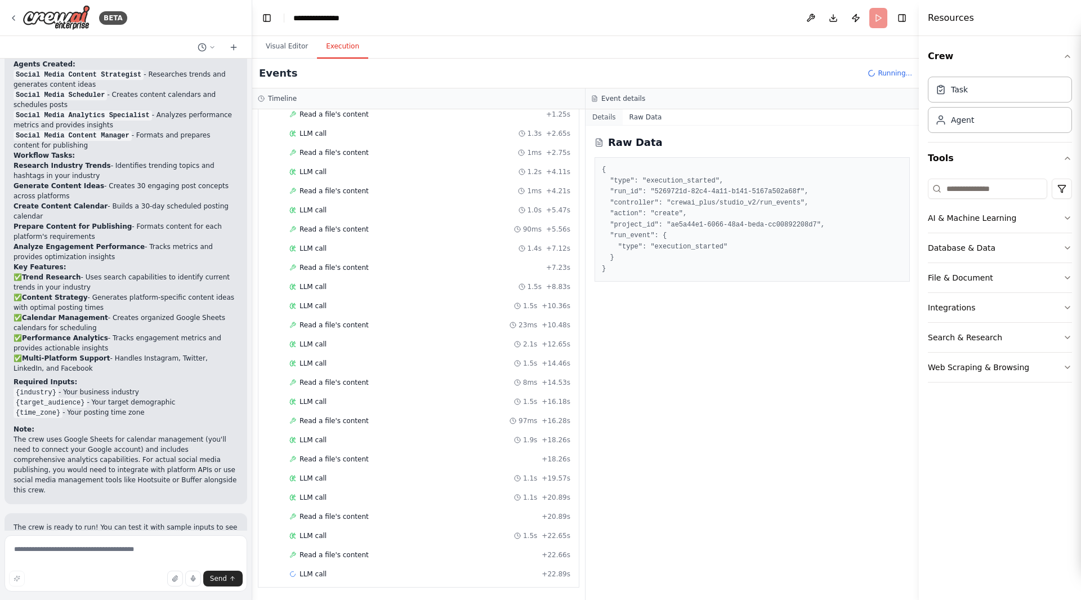
click at [593, 122] on button "Details" at bounding box center [604, 117] width 37 height 16
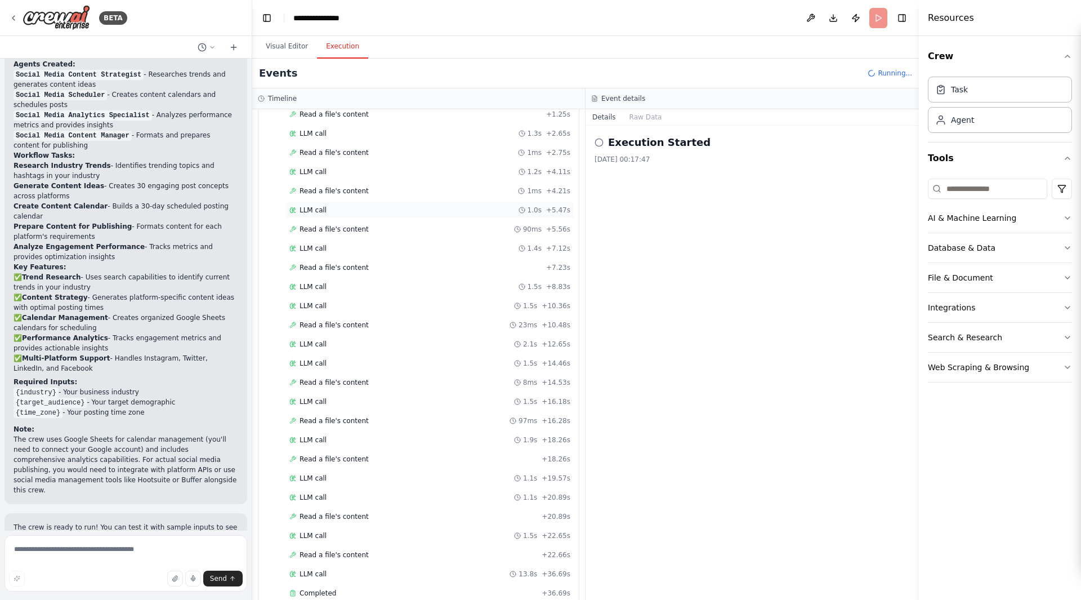
scroll to position [659, 0]
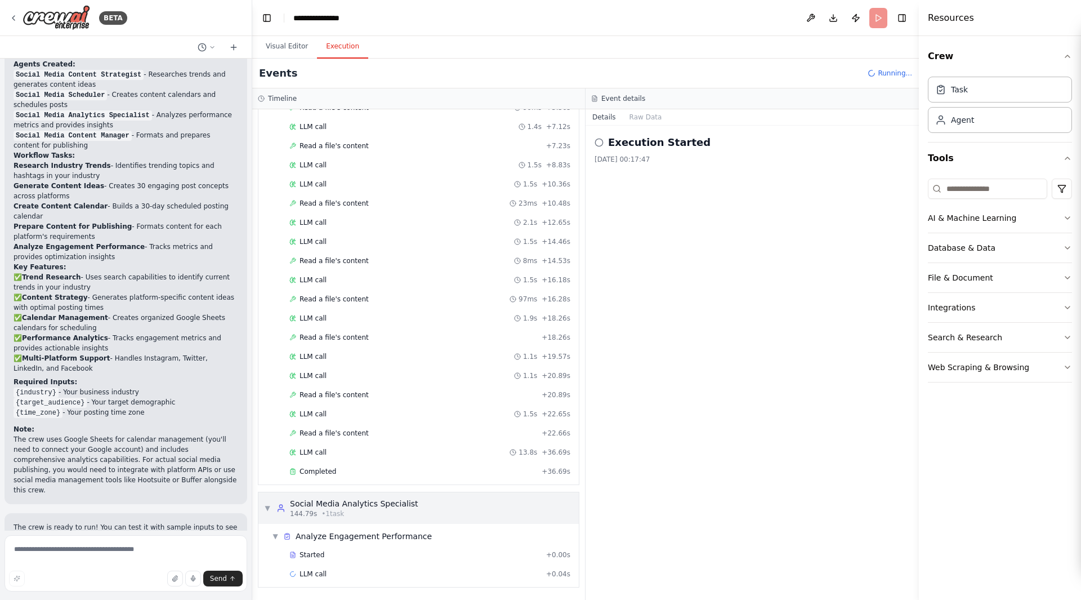
click at [468, 500] on div "▼ Social Media Analytics Specialist 144.79s • 1 task" at bounding box center [418, 508] width 320 height 32
click at [274, 538] on span "▼" at bounding box center [275, 536] width 7 height 9
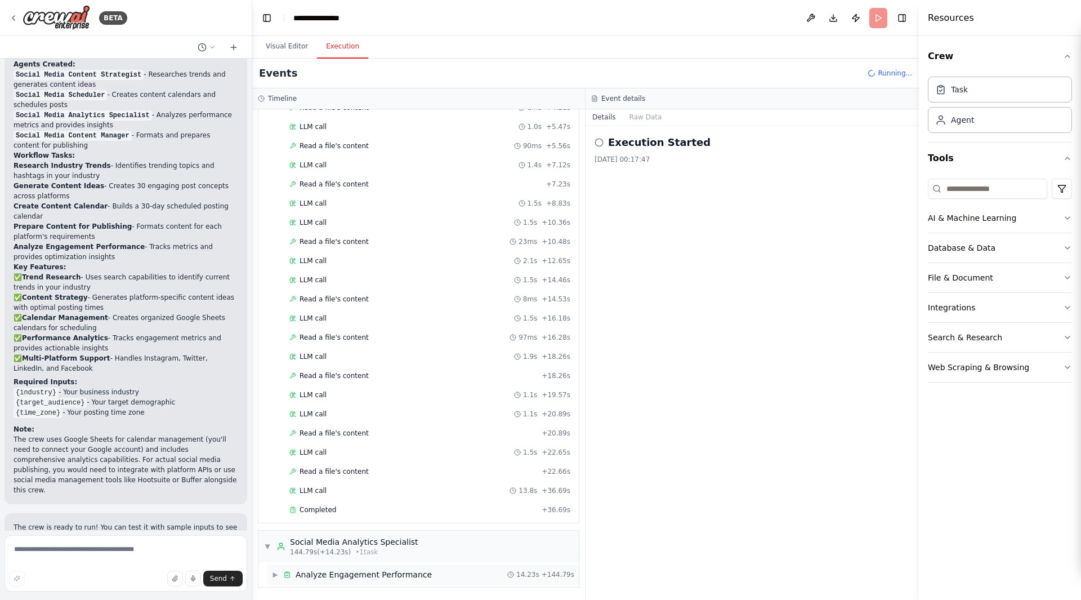
click at [320, 578] on span "Analyze Engagement Performance" at bounding box center [364, 574] width 136 height 11
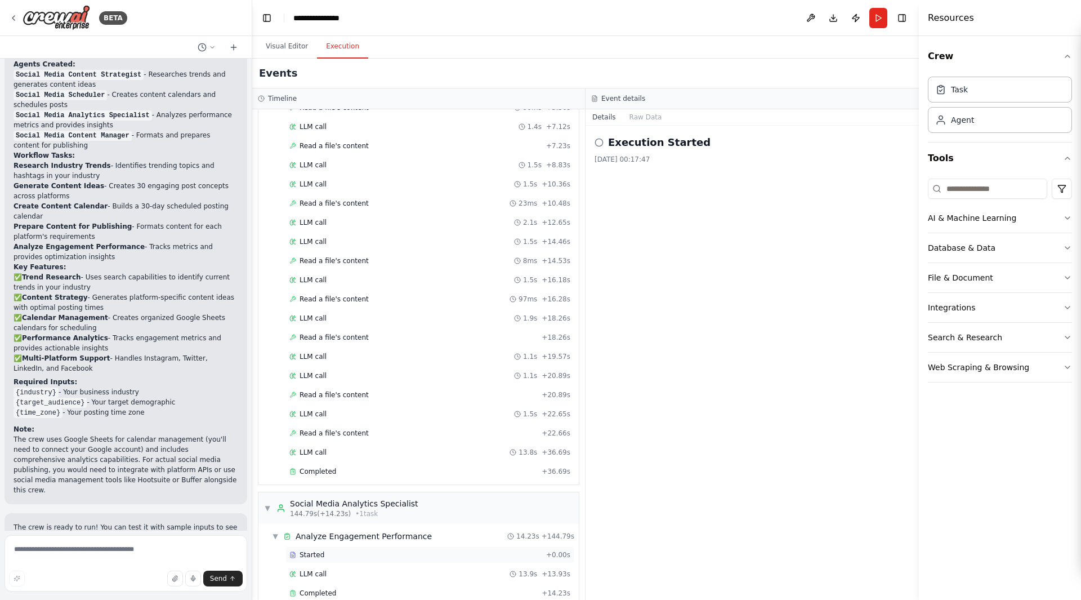
click at [331, 554] on div "Started" at bounding box center [415, 554] width 252 height 9
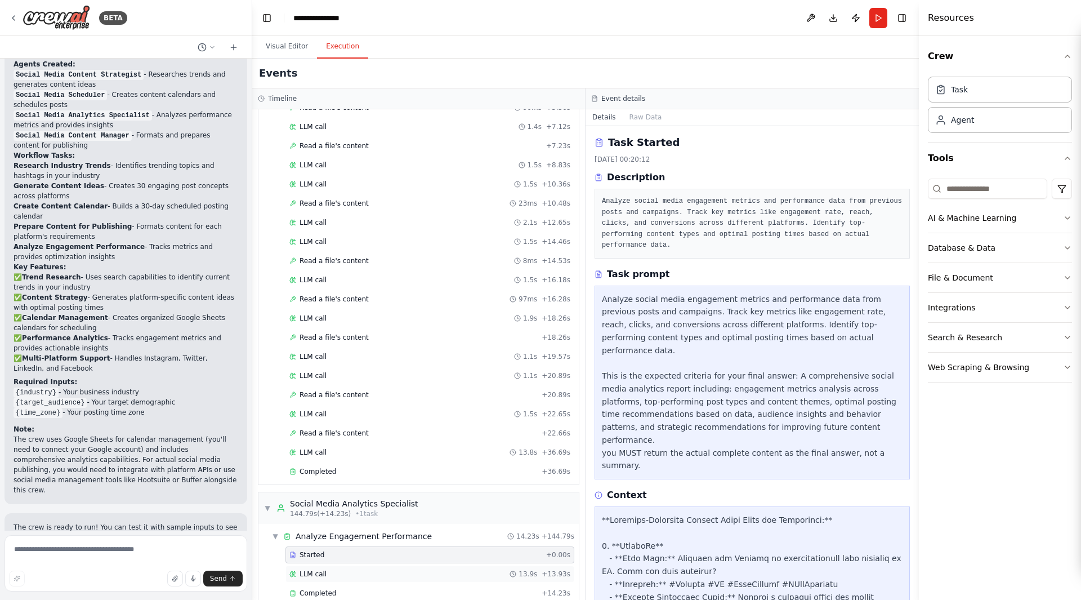
click at [332, 578] on div "LLM call 13.9s + 13.93s" at bounding box center [430, 573] width 289 height 17
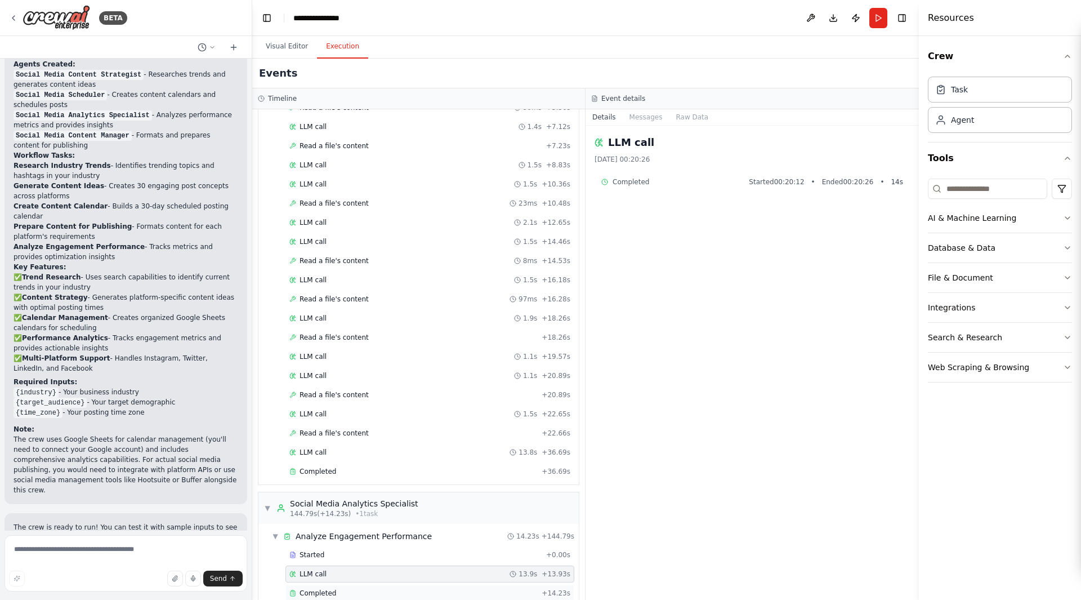
click at [337, 594] on div "Completed" at bounding box center [413, 592] width 248 height 9
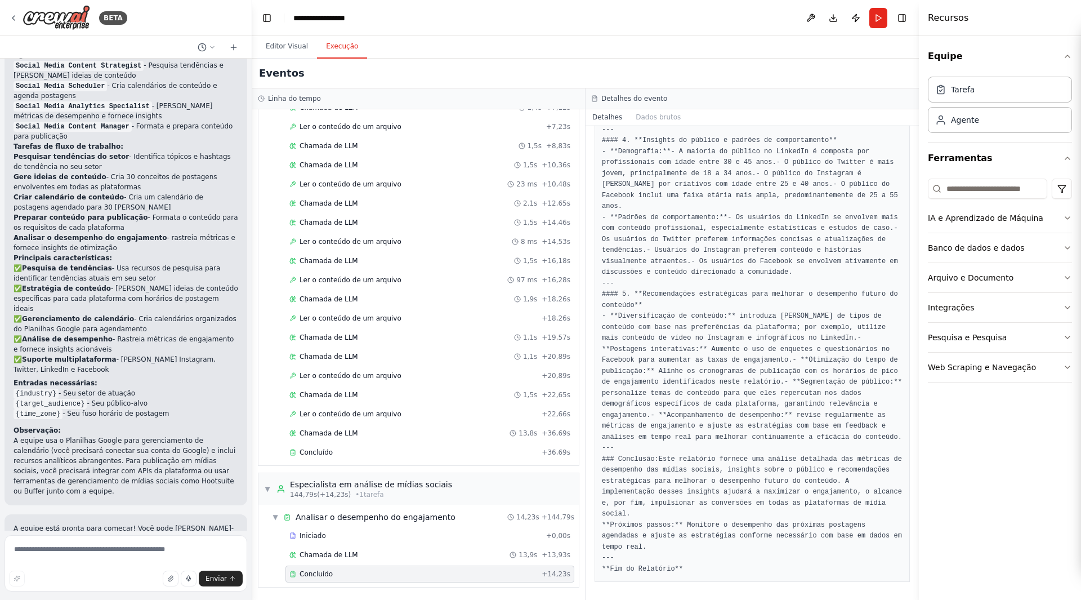
scroll to position [1058, 0]
click at [1064, 219] on icon "button" at bounding box center [1067, 217] width 9 height 9
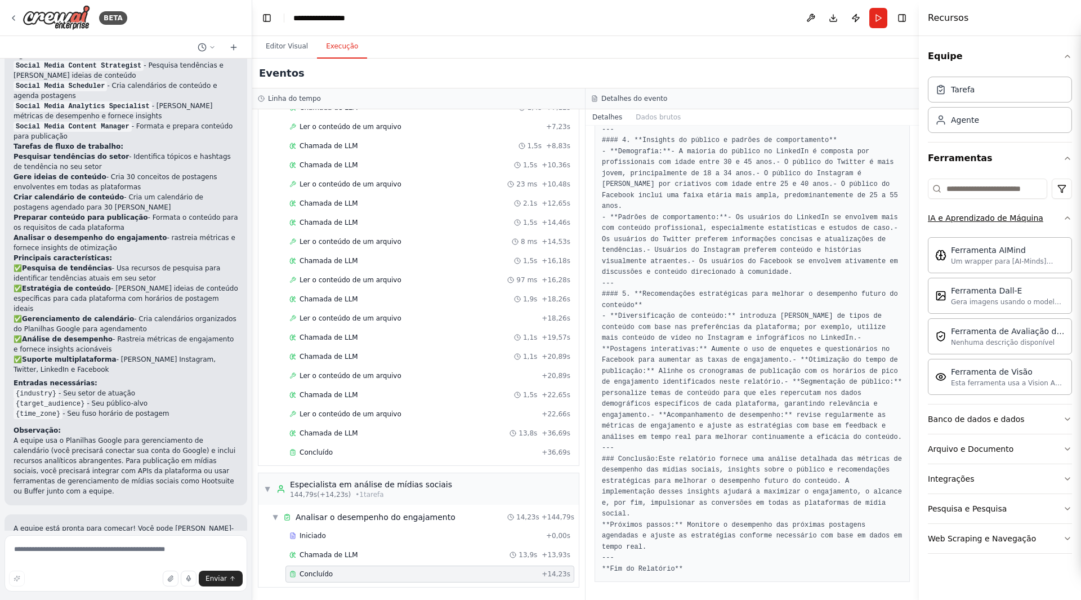
click at [1064, 219] on icon "button" at bounding box center [1067, 217] width 9 height 9
